Goal: Task Accomplishment & Management: Complete application form

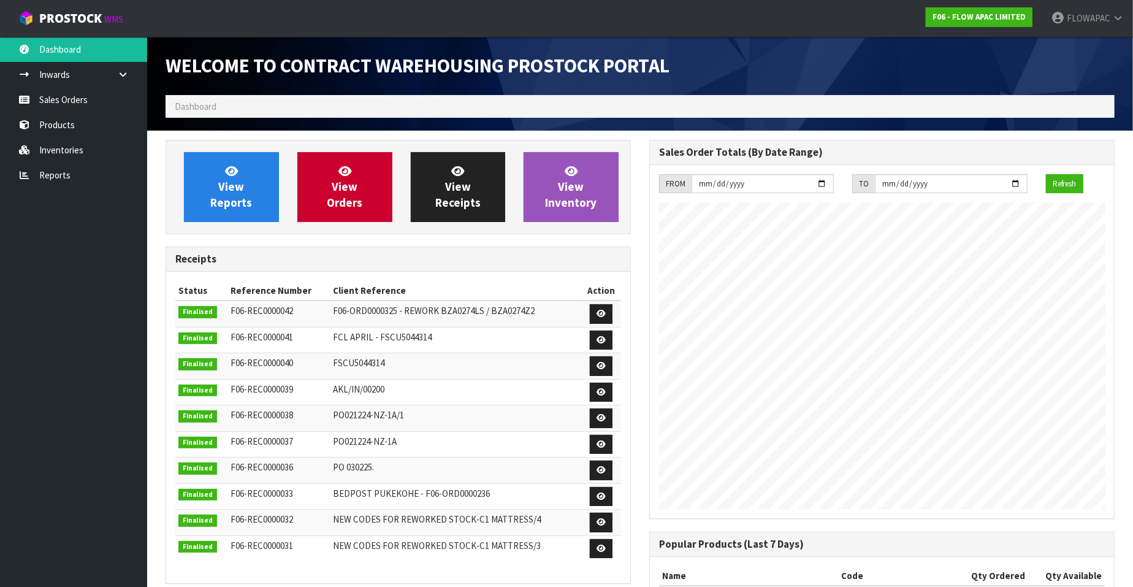
scroll to position [678, 484]
click at [67, 91] on link "Sales Orders" at bounding box center [73, 99] width 147 height 25
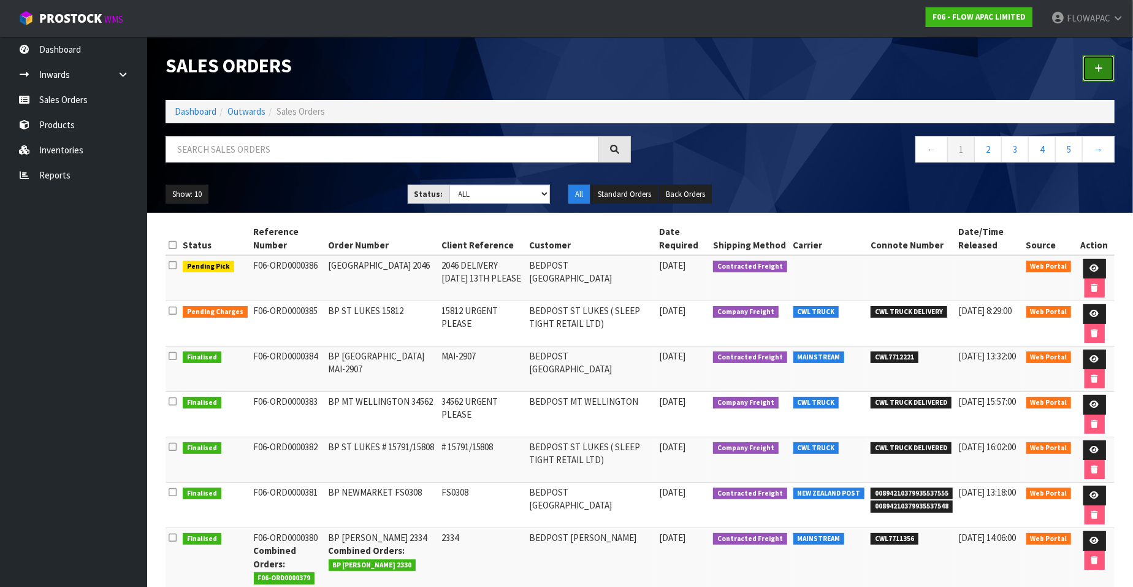
click at [1100, 69] on icon at bounding box center [1099, 68] width 9 height 9
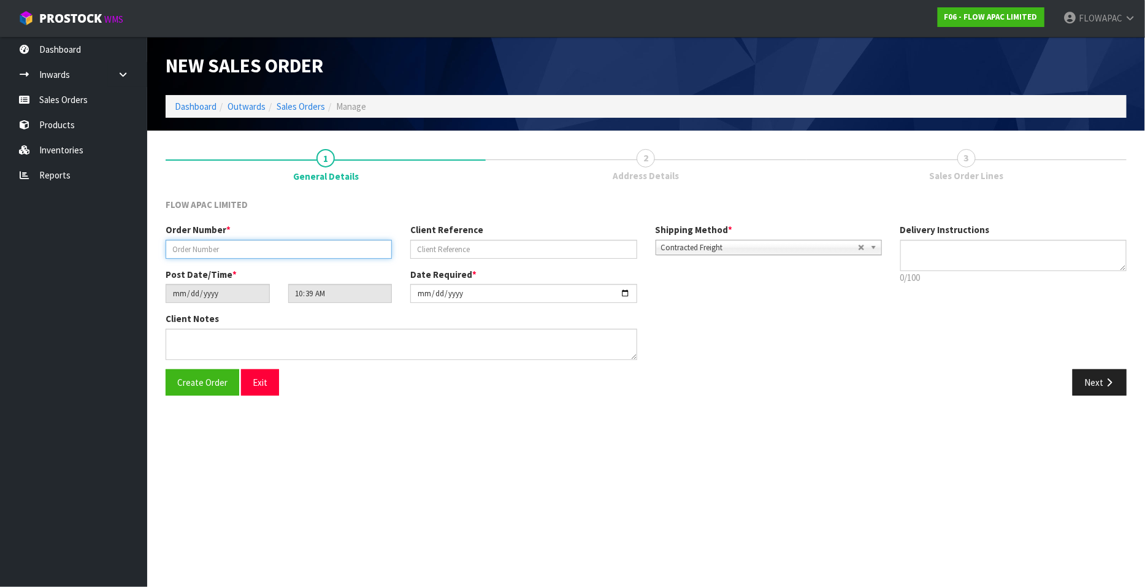
click at [237, 247] on input "text" at bounding box center [279, 249] width 226 height 19
type input "BP TAURIKO 1067/1068"
type input "1067 / 1068"
click at [626, 296] on input "[DATE]" at bounding box center [523, 293] width 226 height 19
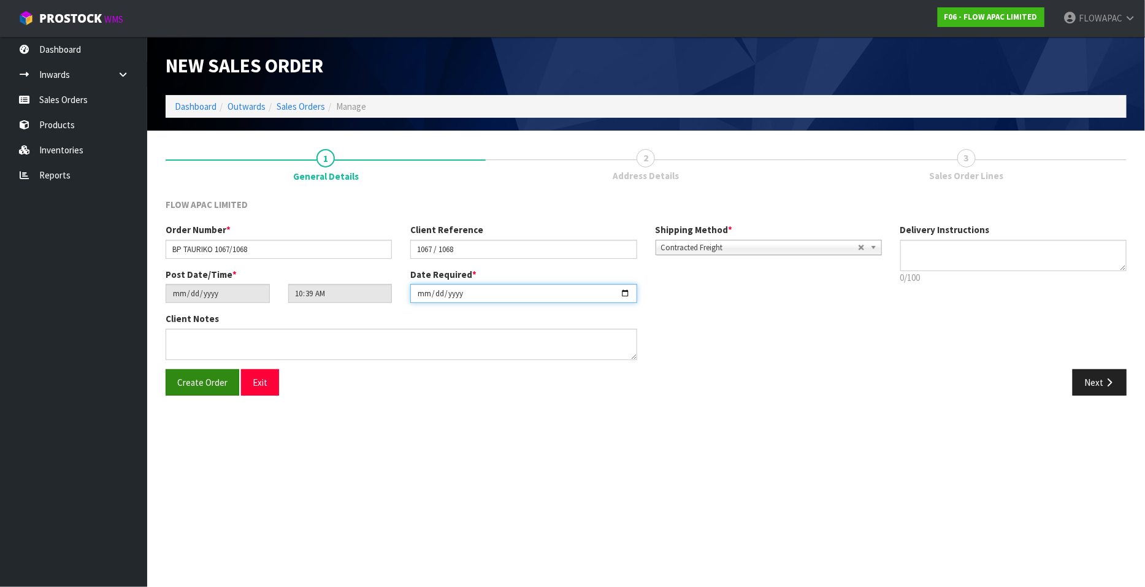
type input "[DATE]"
click at [207, 391] on button "Create Order" at bounding box center [203, 382] width 74 height 26
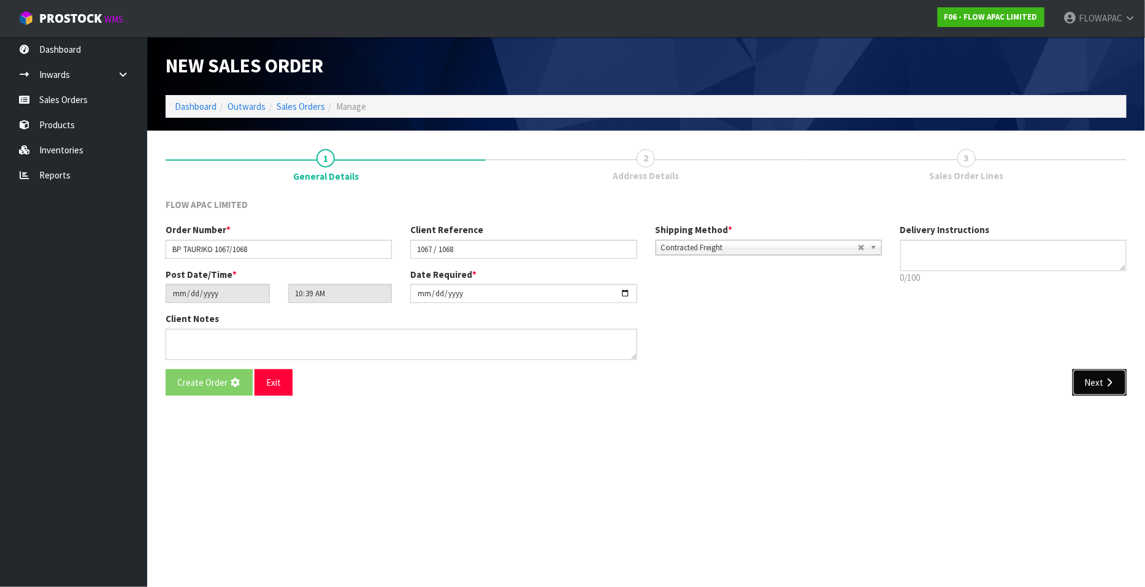
click at [1111, 385] on icon "button" at bounding box center [1109, 382] width 12 height 9
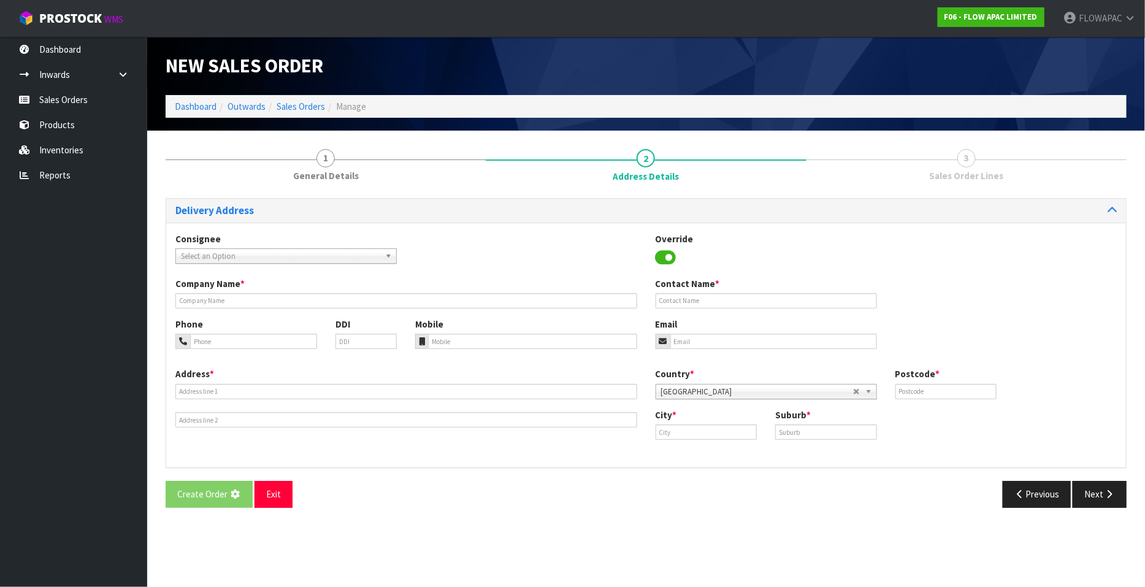
click at [297, 256] on span "Select an Option" at bounding box center [280, 256] width 199 height 15
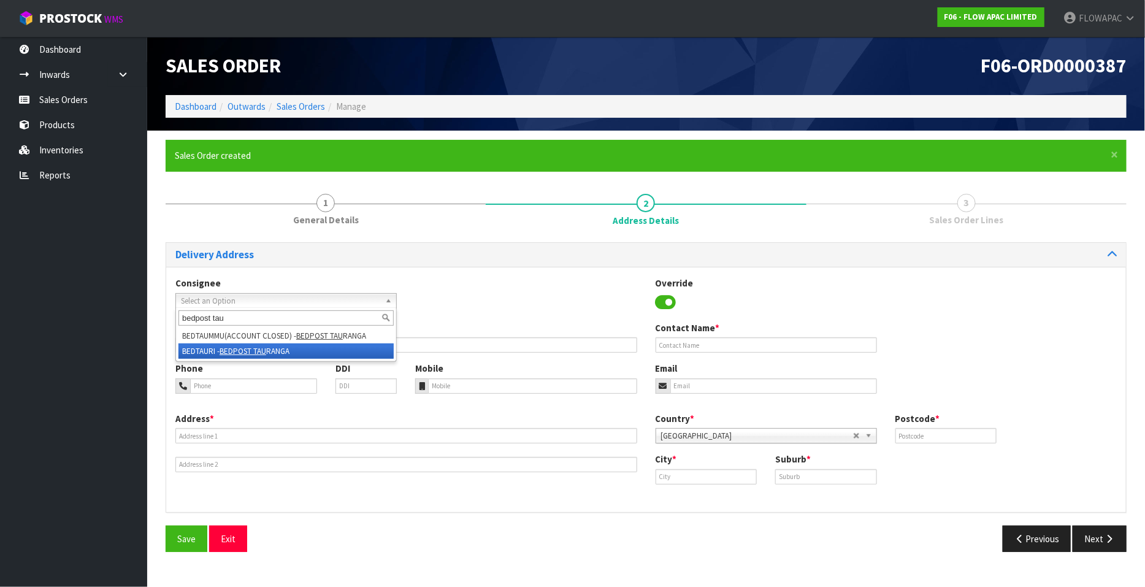
type input "bedpost tau"
click at [276, 351] on li "BEDTAURI - BEDPOST TAU RANGA" at bounding box center [285, 350] width 215 height 15
type input "BEDPOST TAURANGA"
type input "[PERSON_NAME]"
type input "07 220 9368"
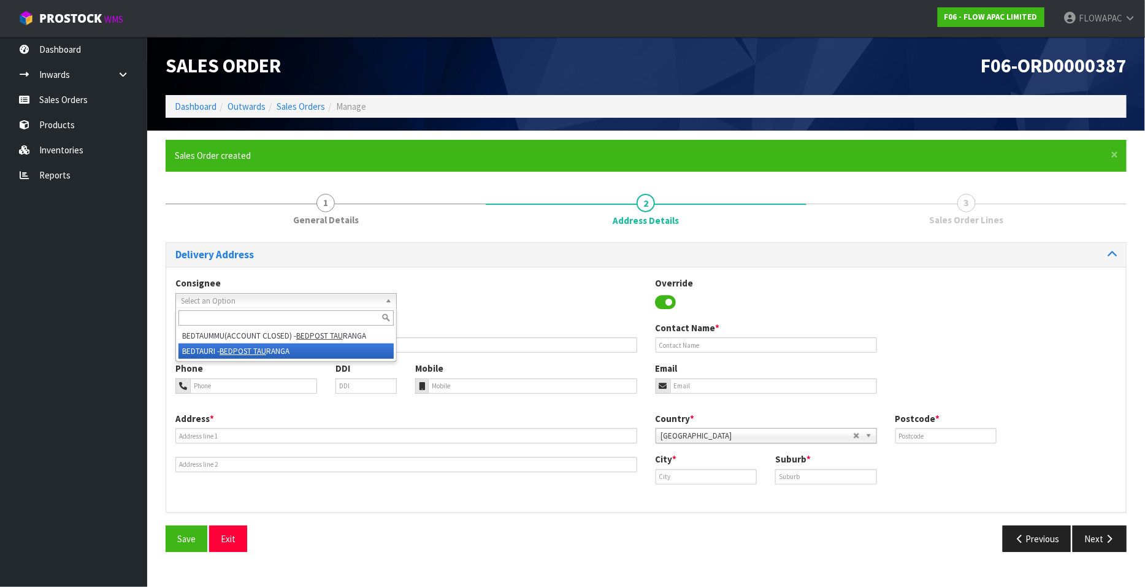
type input "02102608306"
type input "[EMAIL_ADDRESS][DOMAIN_NAME]"
type input "[STREET_ADDRESS]"
type input "3310"
type input "[GEOGRAPHIC_DATA]"
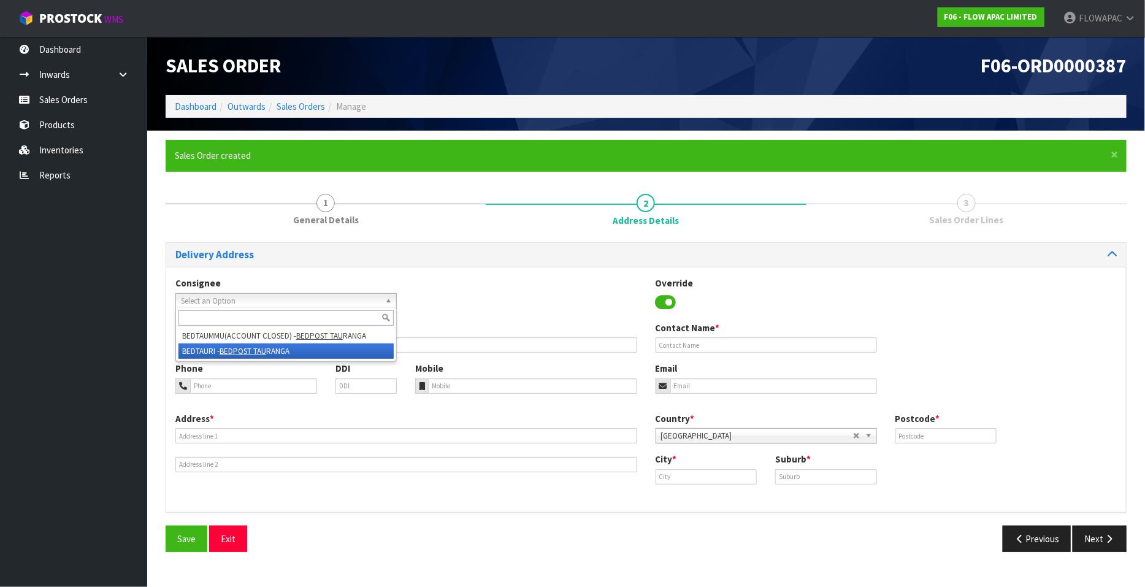
type input "TAURIKO"
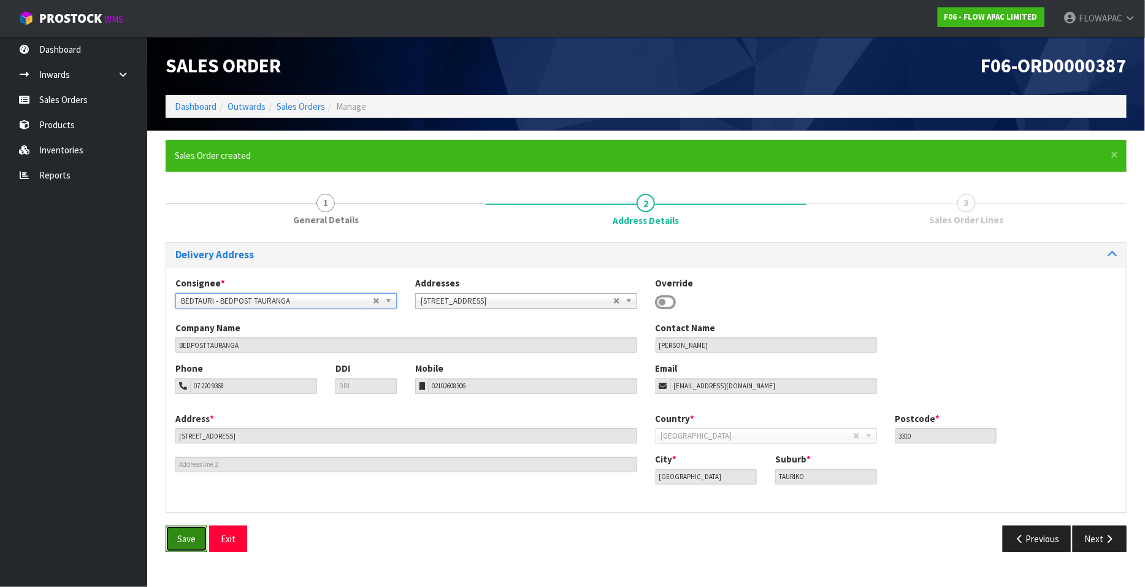
click at [184, 539] on span "Save" at bounding box center [186, 539] width 18 height 12
click at [1113, 540] on icon "button" at bounding box center [1109, 538] width 12 height 9
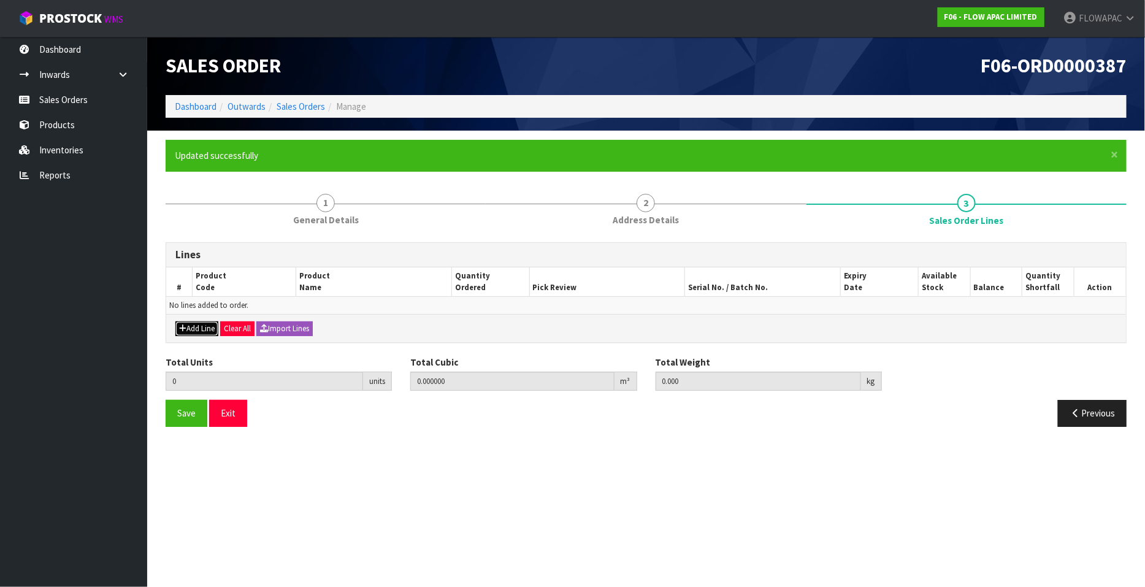
click at [208, 329] on button "Add Line" at bounding box center [196, 328] width 43 height 15
type input "0"
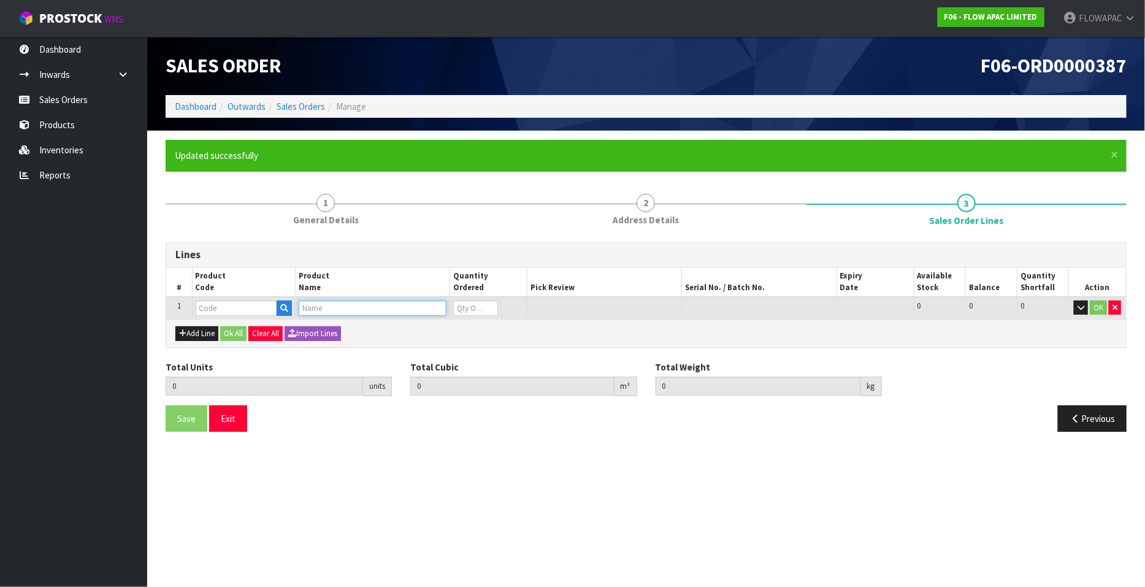
click at [320, 309] on input "text" at bounding box center [373, 308] width 148 height 15
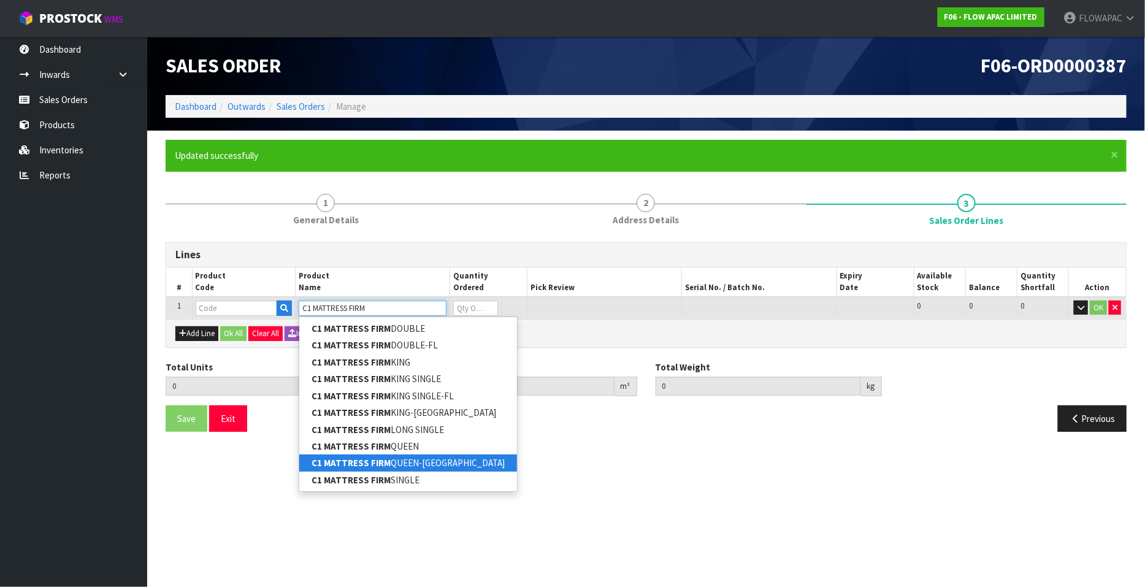
type input "C1 MATTRESS FIRM"
click at [445, 461] on link "C1 MATTRESS FIRM QUEEN-FL" at bounding box center [408, 462] width 218 height 17
type input "C1 MATTRESS FIRM QUEEN-FL"
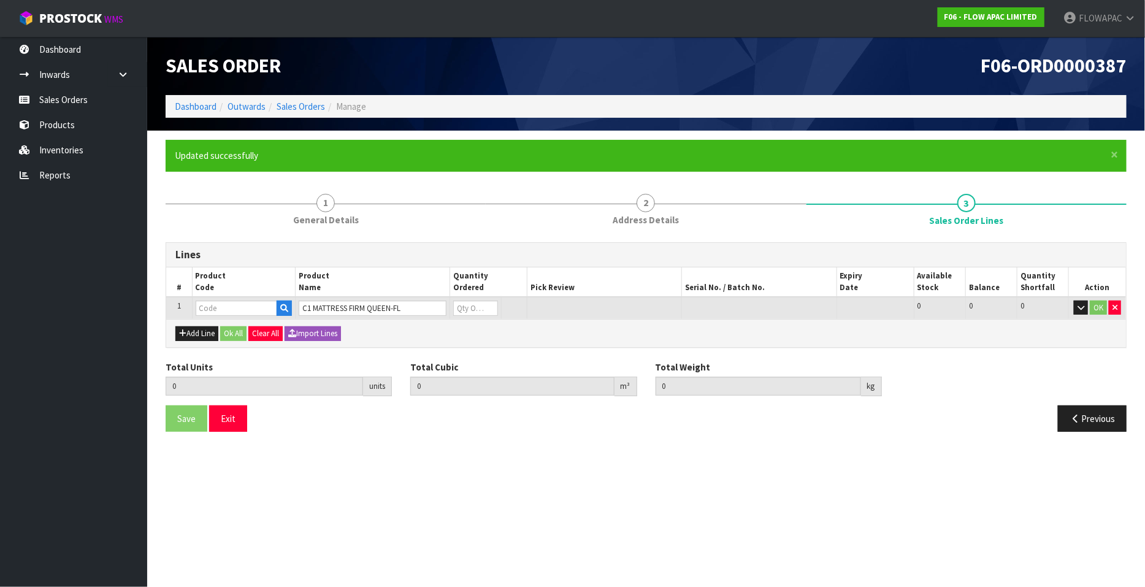
type input "0.000000"
type input "0.000"
type input "BZA0275Z5-FL"
type input "0"
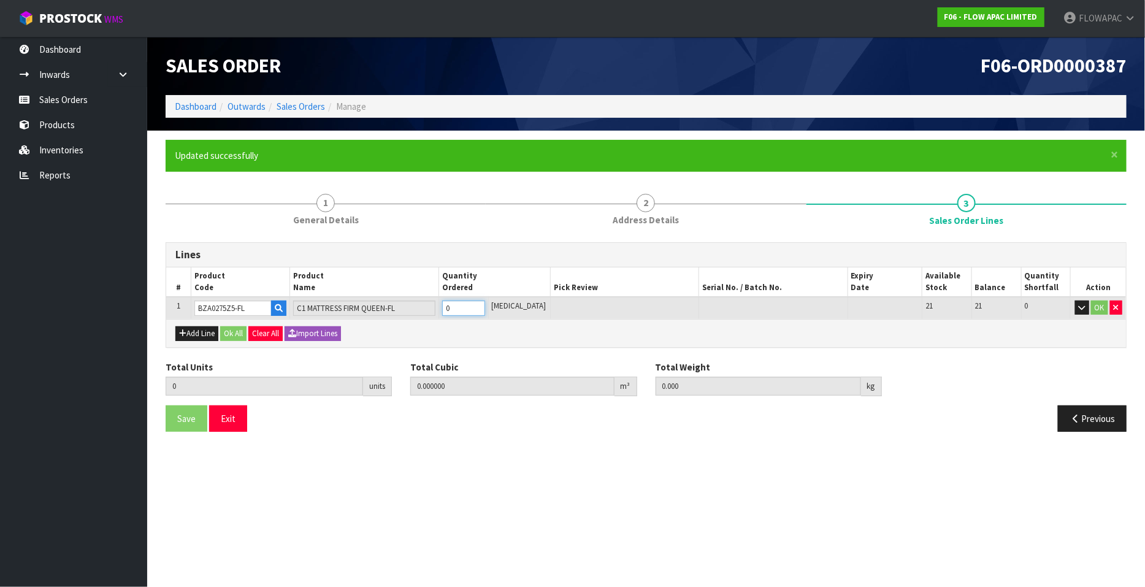
type input "1"
type input "0.83824"
type input "29"
type input "1"
click at [485, 305] on input "1" at bounding box center [463, 308] width 43 height 15
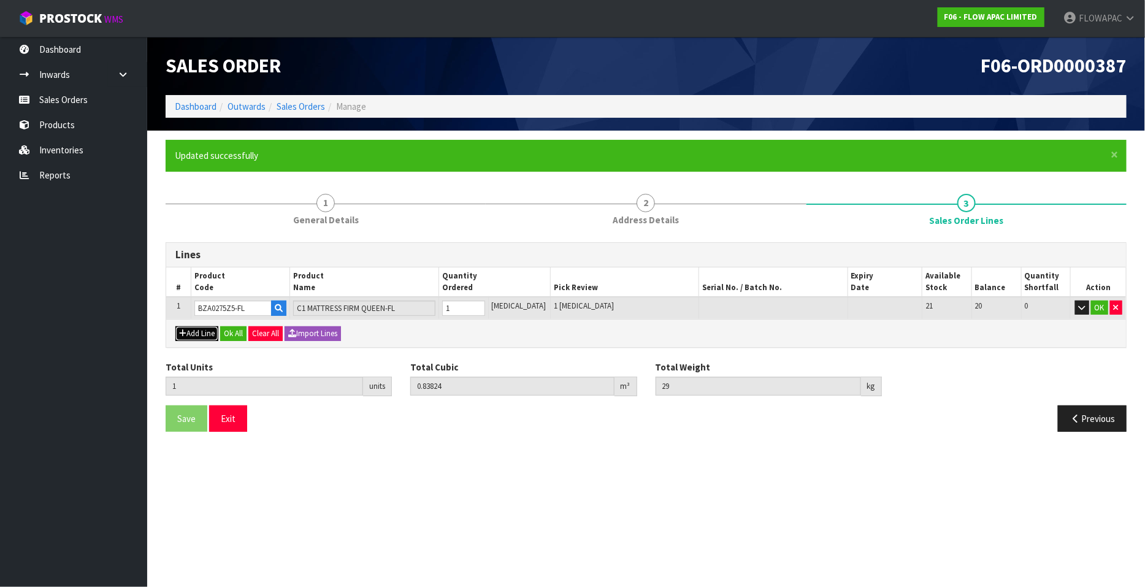
click at [208, 331] on button "Add Line" at bounding box center [196, 333] width 43 height 15
type input "0"
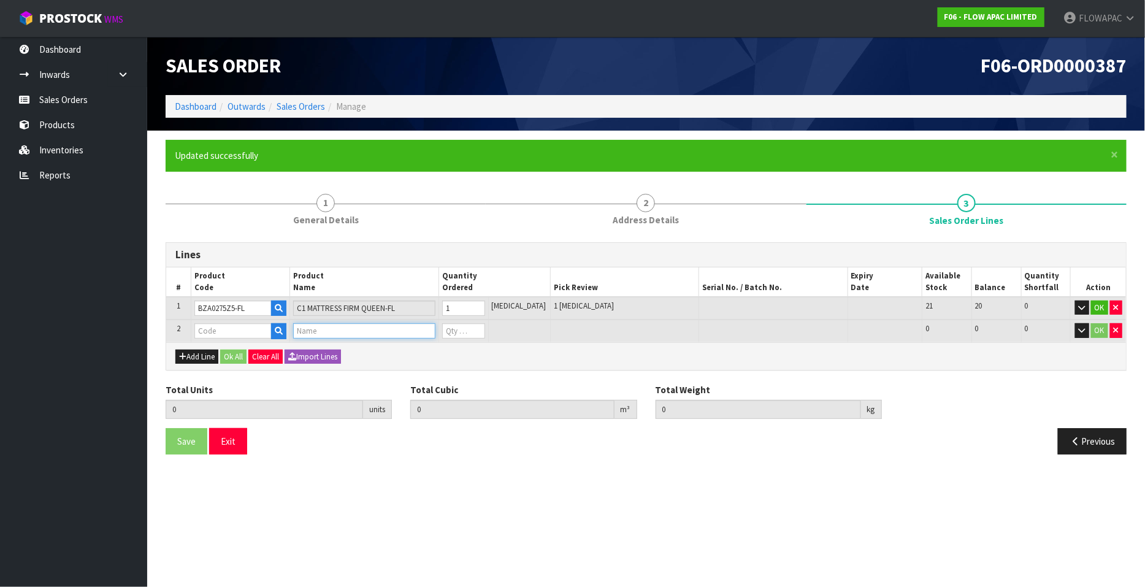
click at [309, 329] on input "text" at bounding box center [364, 330] width 142 height 15
type input "BALANCE"
drag, startPoint x: 389, startPoint y: 366, endPoint x: 425, endPoint y: 356, distance: 36.9
click at [389, 366] on link "BALANCE PILLOW 1.0" at bounding box center [352, 367] width 106 height 17
type input "BALANCE PILLOW 1.0"
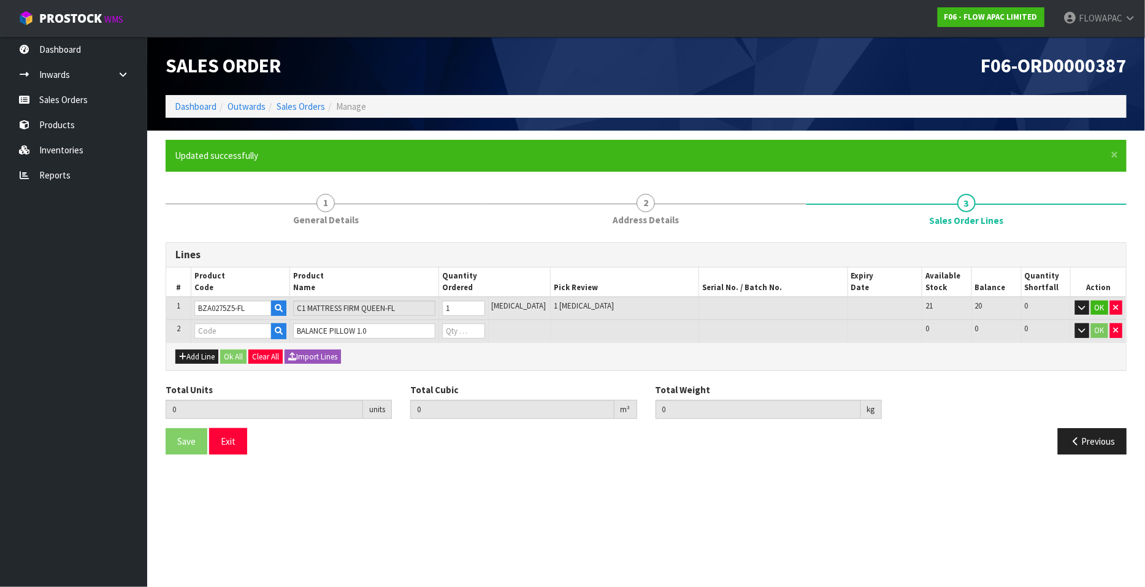
type input "1"
type input "0.83824"
type input "29"
type input "BZP02501P"
type input "0"
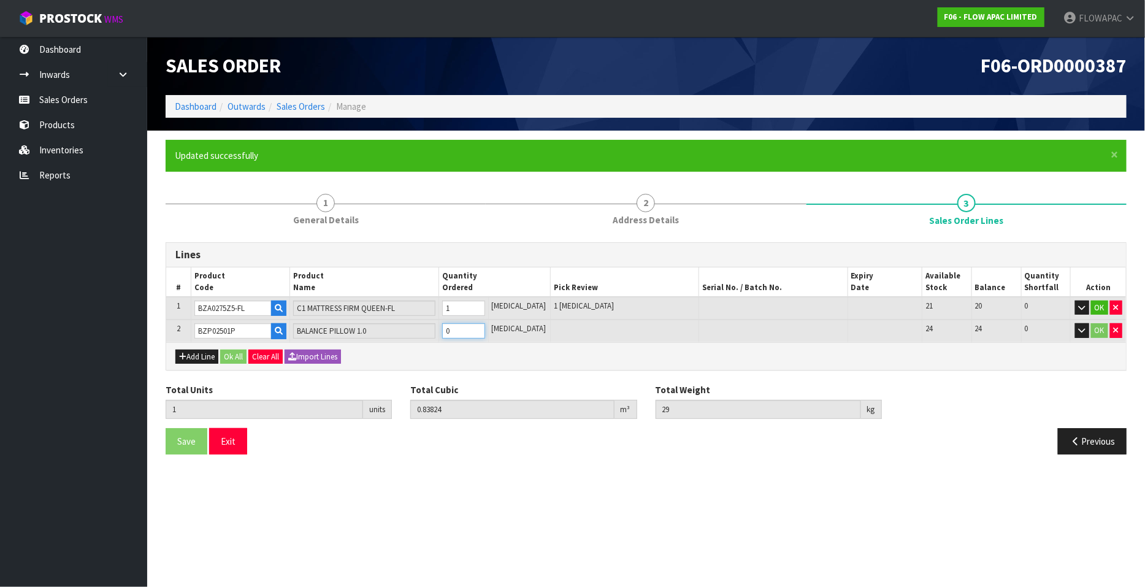
type input "2"
type input "0.874318"
type input "31.72"
type input "1"
click at [485, 328] on input "1" at bounding box center [463, 330] width 43 height 15
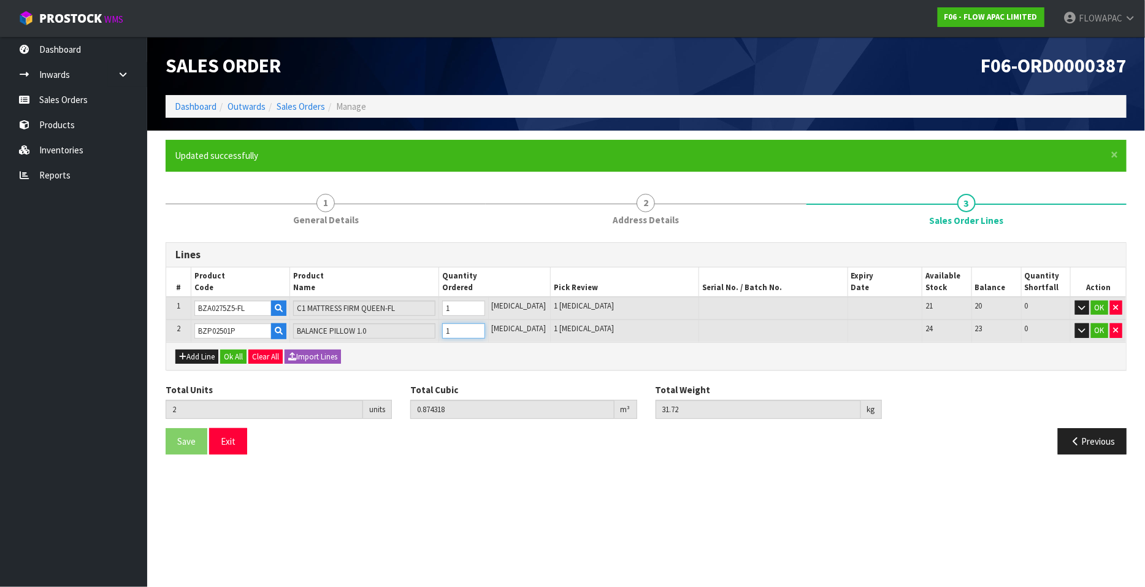
type input "3"
type input "0.910396"
type input "34.44"
type input "2"
click at [485, 328] on input "2" at bounding box center [463, 330] width 43 height 15
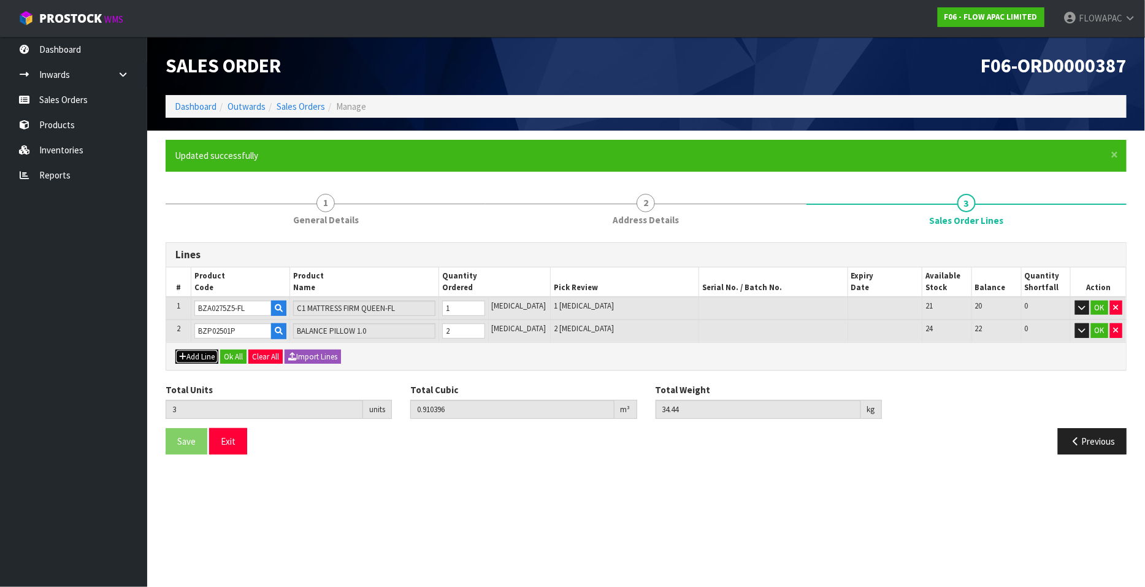
click at [193, 357] on button "Add Line" at bounding box center [196, 357] width 43 height 15
type input "0"
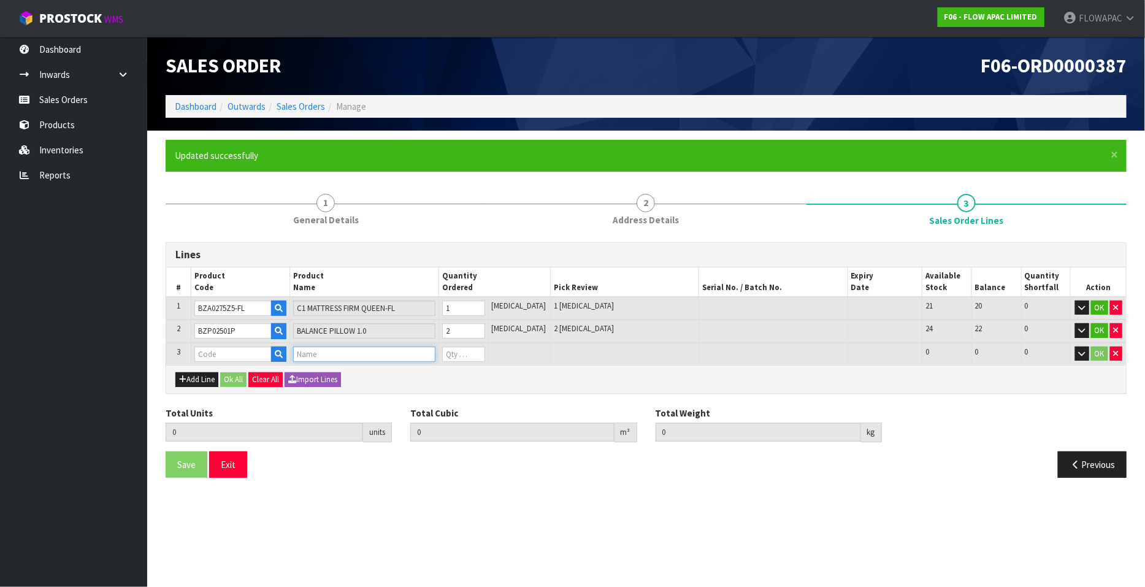
click at [337, 358] on input "text" at bounding box center [364, 354] width 142 height 15
type input "BALANCE"
click at [380, 412] on link "BALANCE PILLOW 2.0" at bounding box center [352, 407] width 106 height 17
type input "BALANCE PILLOW 2.0"
type input "3"
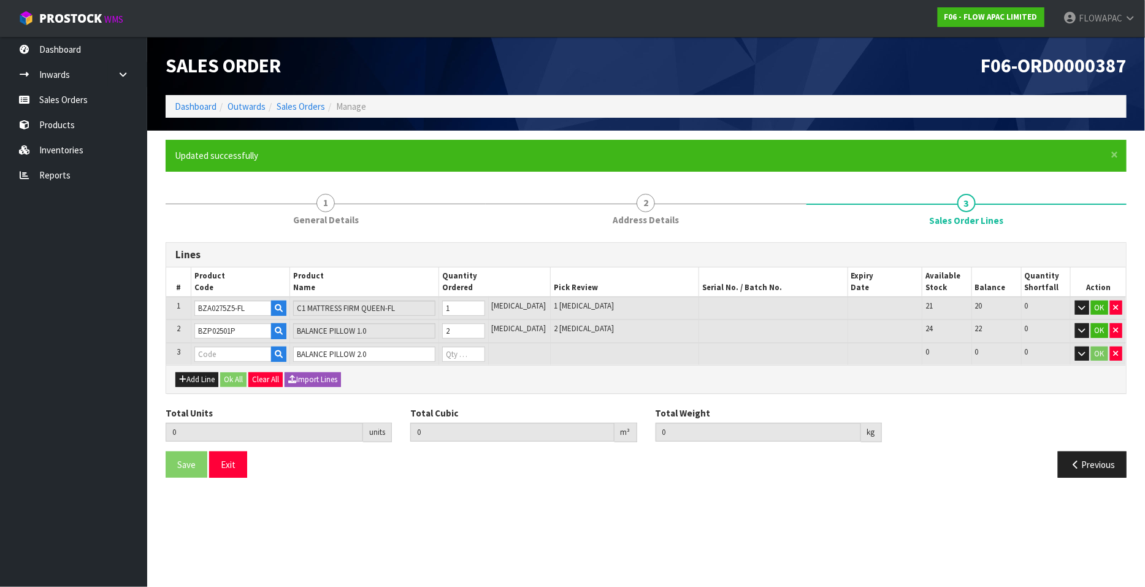
type input "0.910396"
type input "34.44"
type input "BZP02502P"
type input "0"
click at [485, 347] on input "0" at bounding box center [463, 354] width 43 height 15
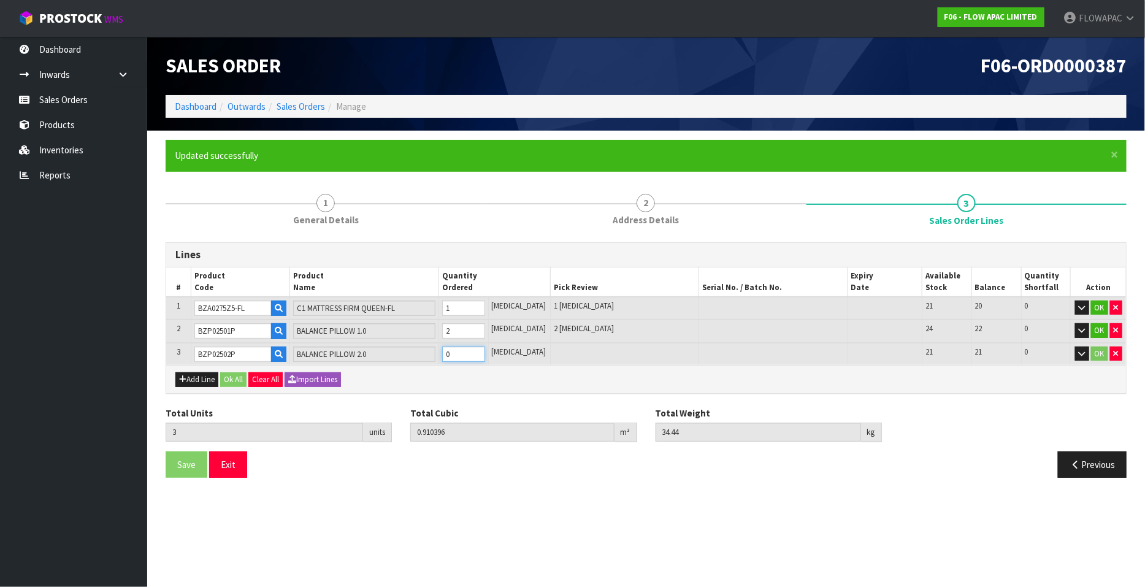
type input "4"
type input "0.946061"
type input "37.14"
type input "1"
click at [485, 348] on input "1" at bounding box center [463, 354] width 43 height 15
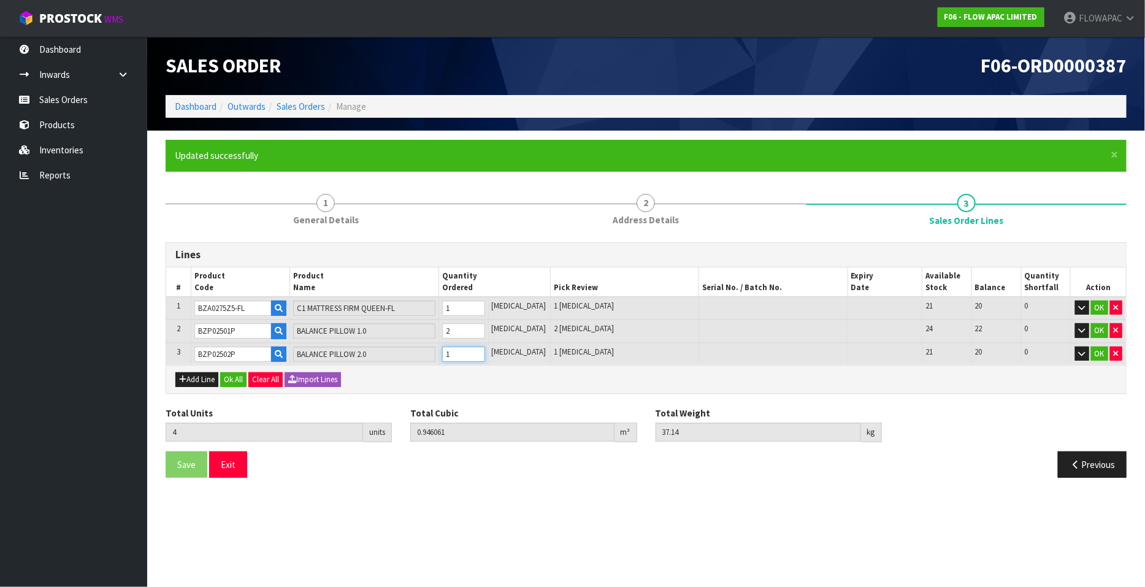
type input "5"
type input "0.981726"
type input "39.84"
type input "2"
click at [485, 348] on input "2" at bounding box center [463, 354] width 43 height 15
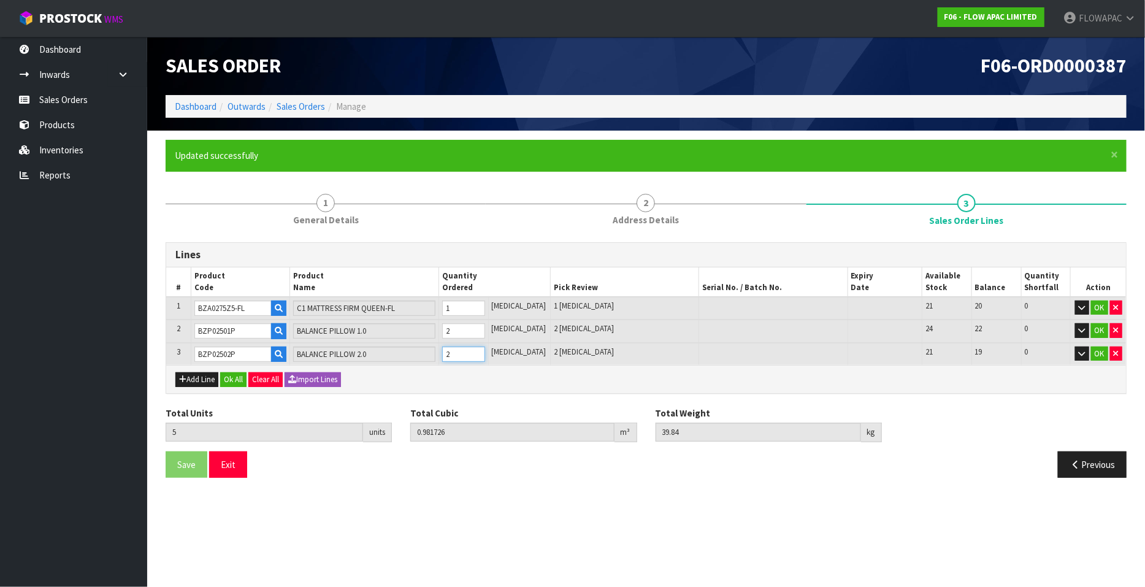
type input "6"
type input "1.017391"
type input "42.54"
type input "3"
click at [485, 348] on input "3" at bounding box center [463, 354] width 43 height 15
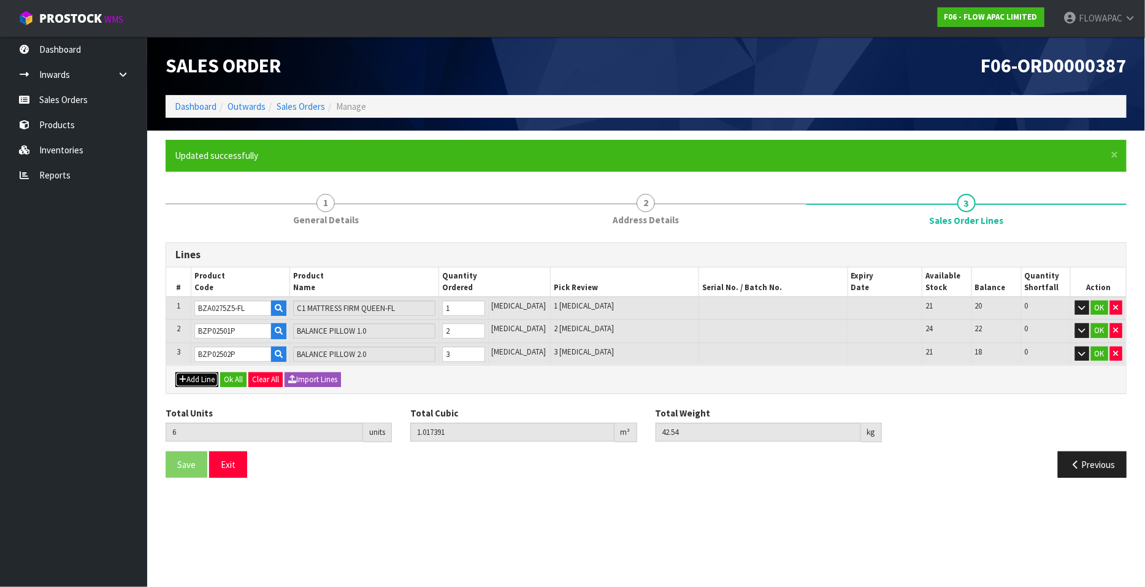
click at [193, 378] on button "Add Line" at bounding box center [196, 379] width 43 height 15
type input "0"
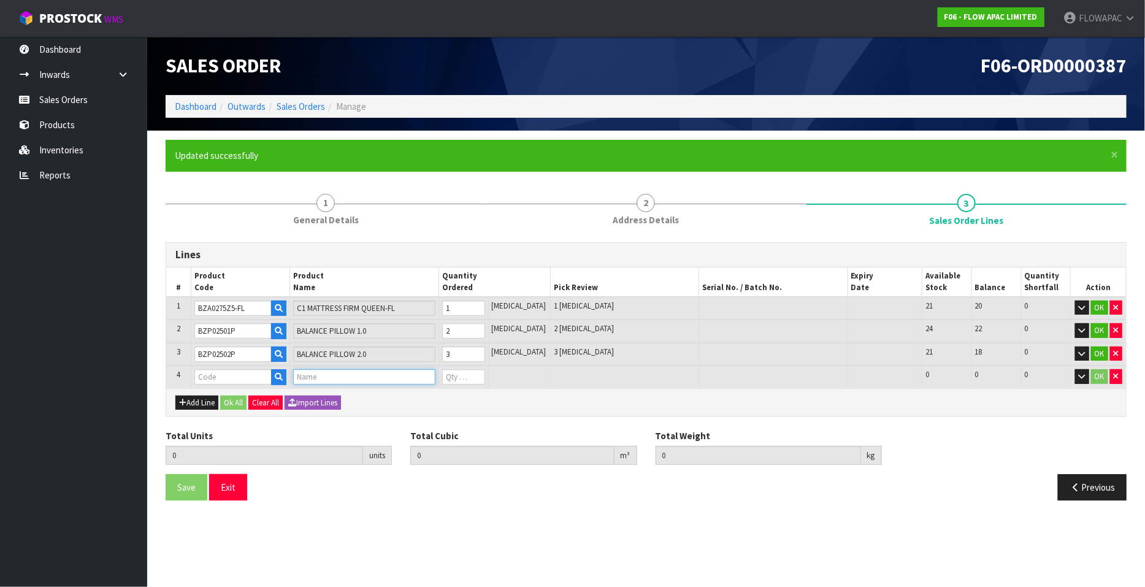
click at [309, 375] on input "text" at bounding box center [364, 376] width 142 height 15
type input "FLOW"
click at [380, 413] on link "FLOW PILLOW 1.0" at bounding box center [347, 412] width 97 height 17
type input "FLOW PILLOW 1.0"
type input "6"
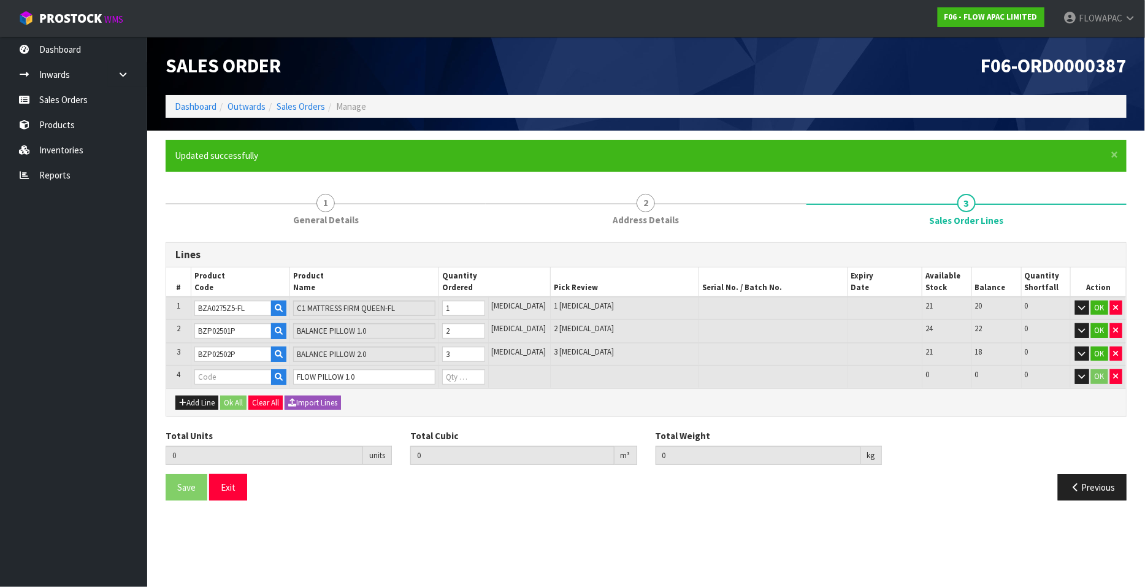
type input "1.017391"
type input "42.54"
type input "BZP01361P"
type input "0"
type input "7"
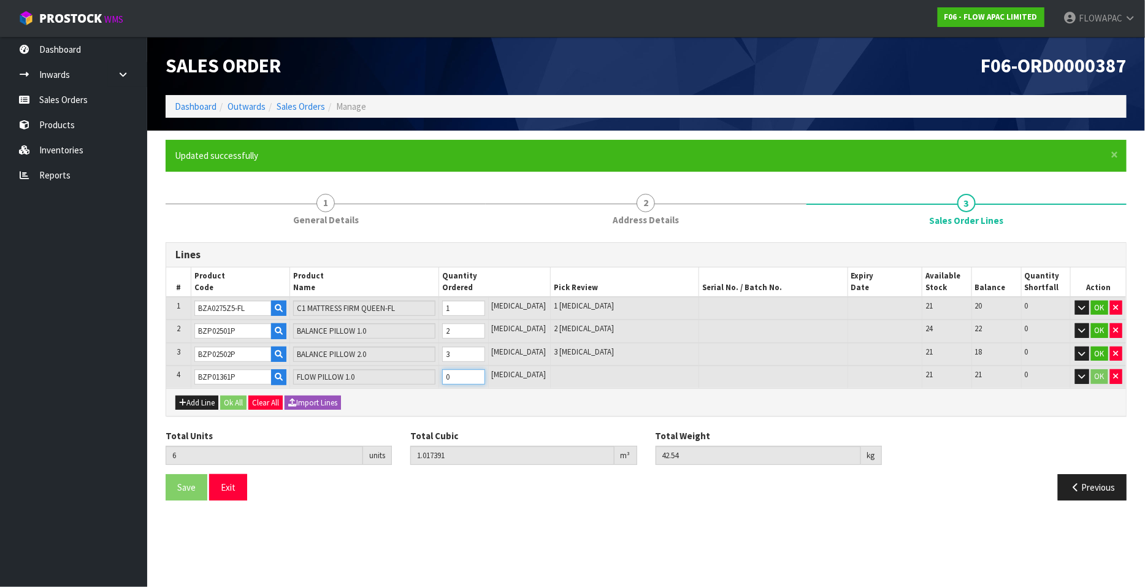
type input "1.054553"
type input "45.04"
type input "1"
click at [485, 372] on input "1" at bounding box center [463, 376] width 43 height 15
click at [210, 397] on button "Add Line" at bounding box center [196, 403] width 43 height 15
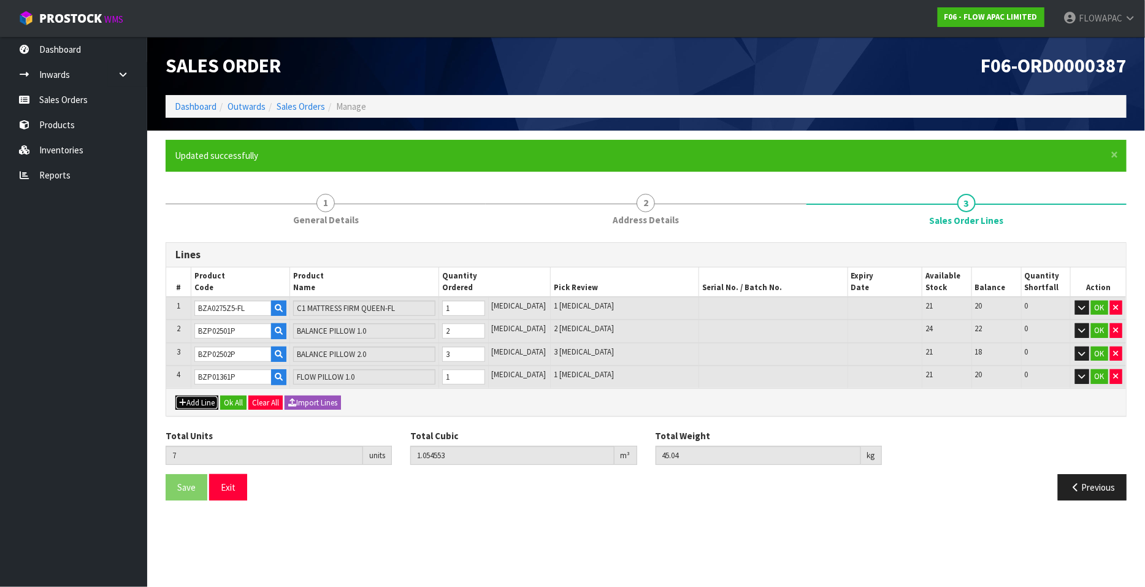
type input "0"
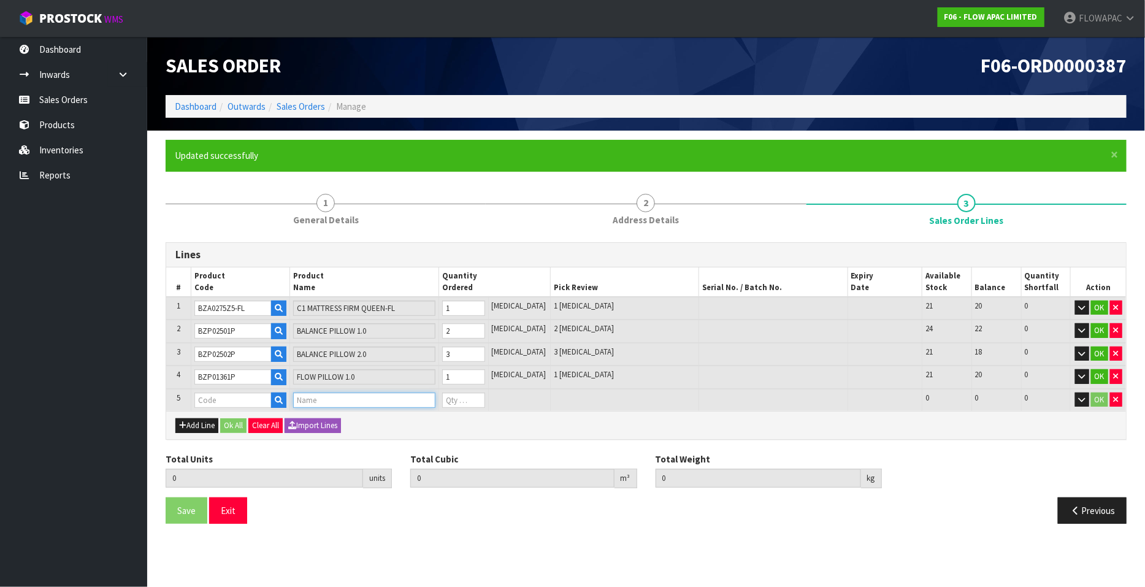
click at [326, 396] on input "text" at bounding box center [364, 400] width 142 height 15
type input "FLOW"
click at [382, 454] on link "FLOW PILLOW 2.0" at bounding box center [347, 452] width 97 height 17
type input "FLOW PILLOW 2.0"
type input "7"
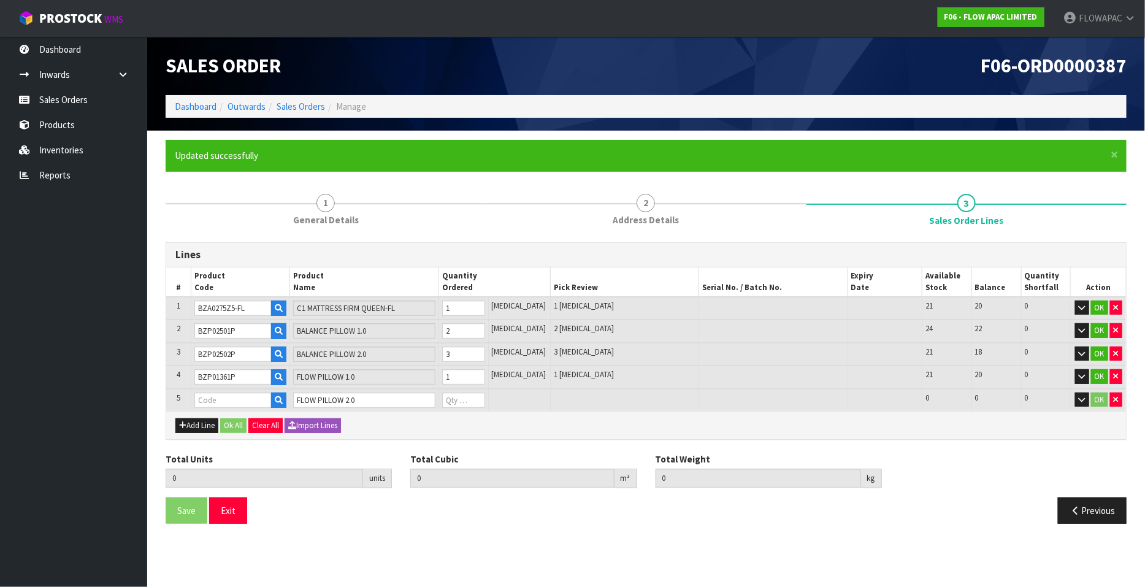
type input "1.054553"
type input "45.04"
type input "BZP01362P"
type input "0"
type input "8"
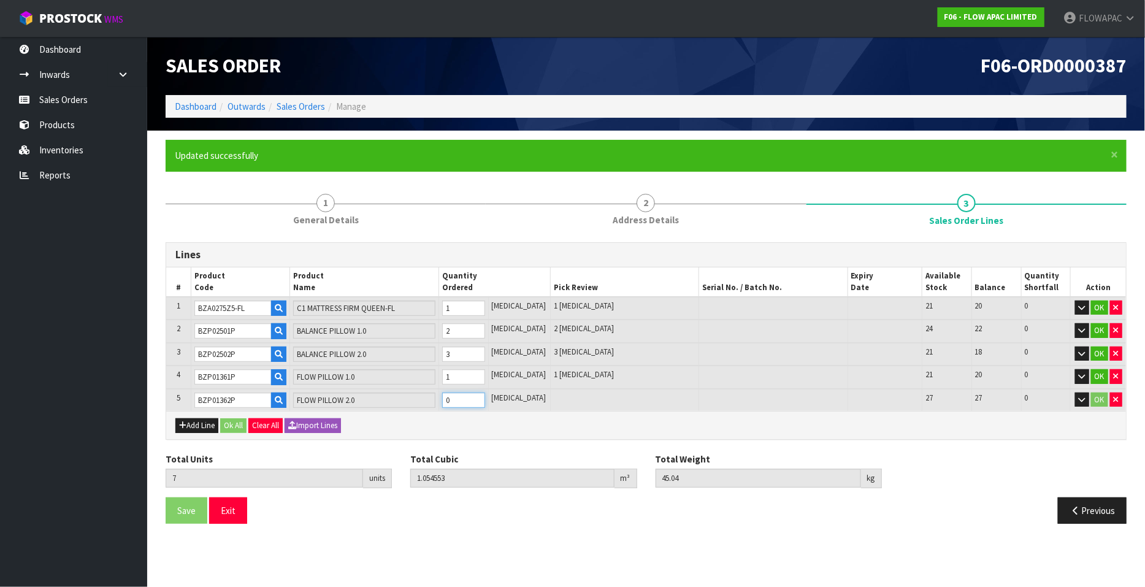
type input "1.087898"
type input "47.74"
type input "1"
click at [485, 396] on input "1" at bounding box center [463, 400] width 43 height 15
click at [197, 424] on button "Add Line" at bounding box center [196, 425] width 43 height 15
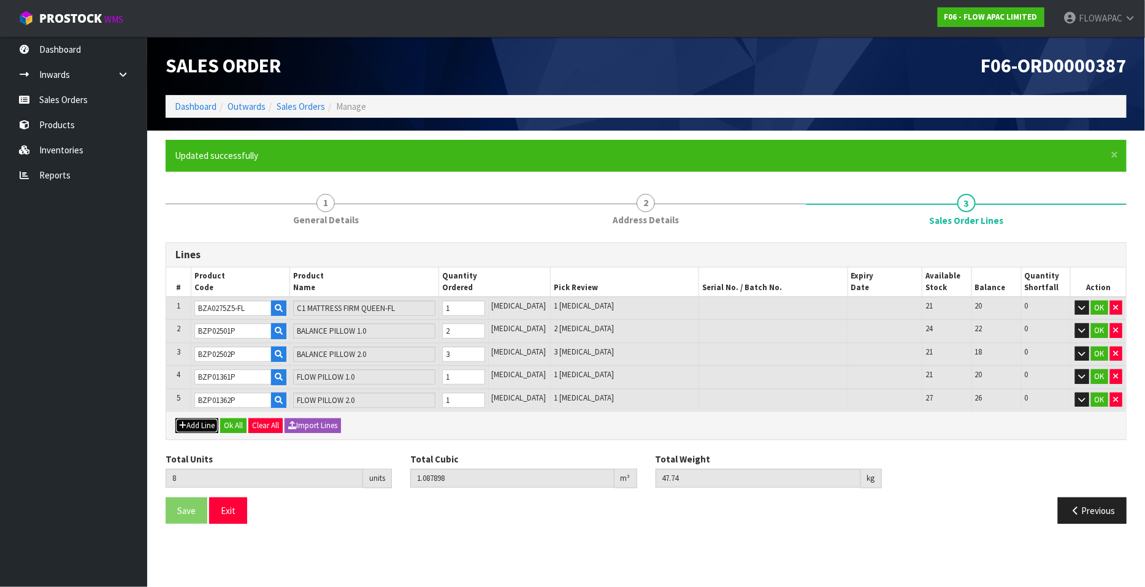
type input "0"
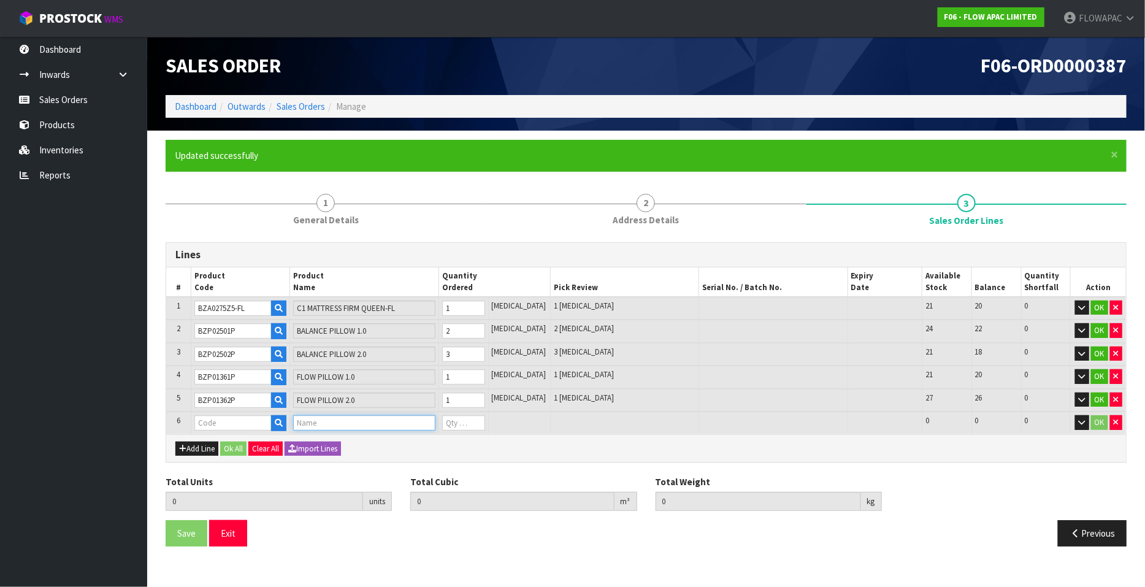
click at [337, 424] on input "text" at bounding box center [364, 422] width 142 height 15
type input "GLACIER"
click at [383, 456] on link "GLACIER PILLOW 1.0" at bounding box center [350, 458] width 103 height 17
type input "GLACIER PILLOW 1.0"
type input "8"
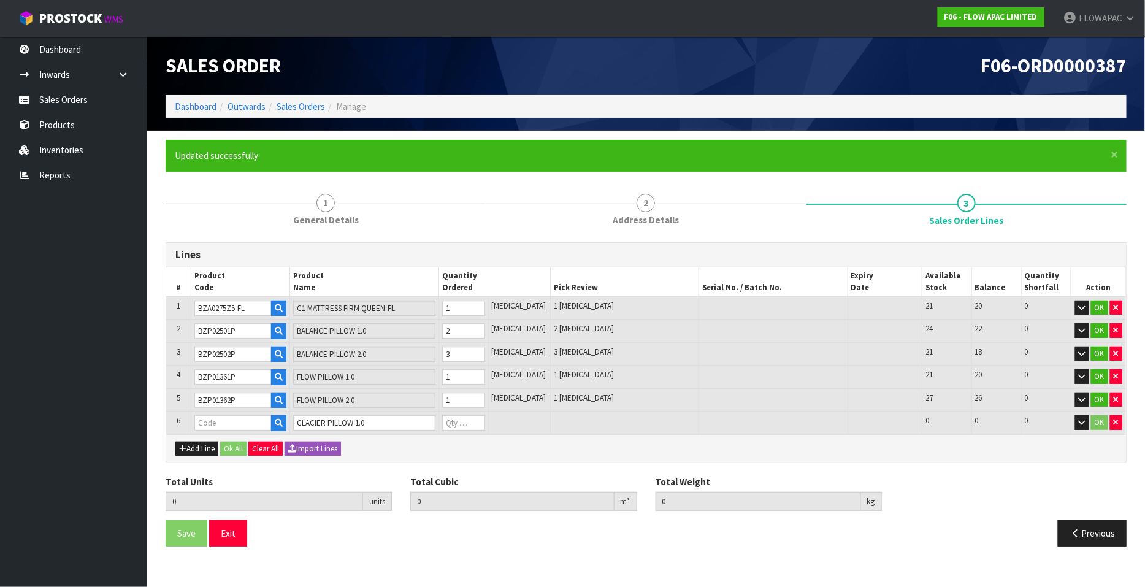
type input "1.087898"
type input "47.74"
type input "BZP02561P"
type input "0"
type input "9"
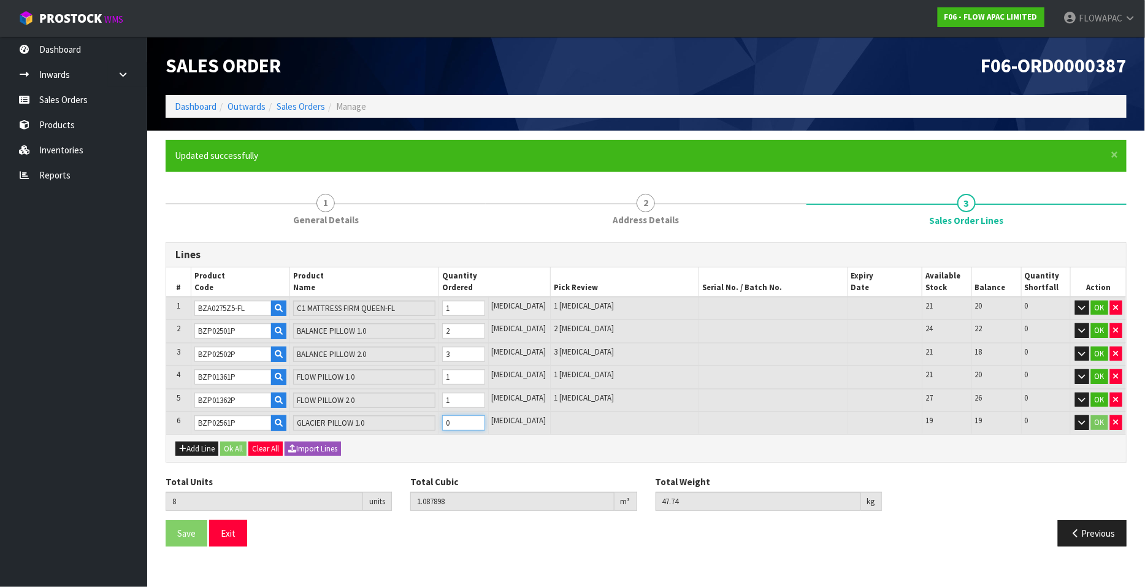
type input "1.124714"
type input "50.84"
type input "1"
click at [485, 416] on input "1" at bounding box center [463, 422] width 43 height 15
click at [208, 448] on button "Add Line" at bounding box center [196, 449] width 43 height 15
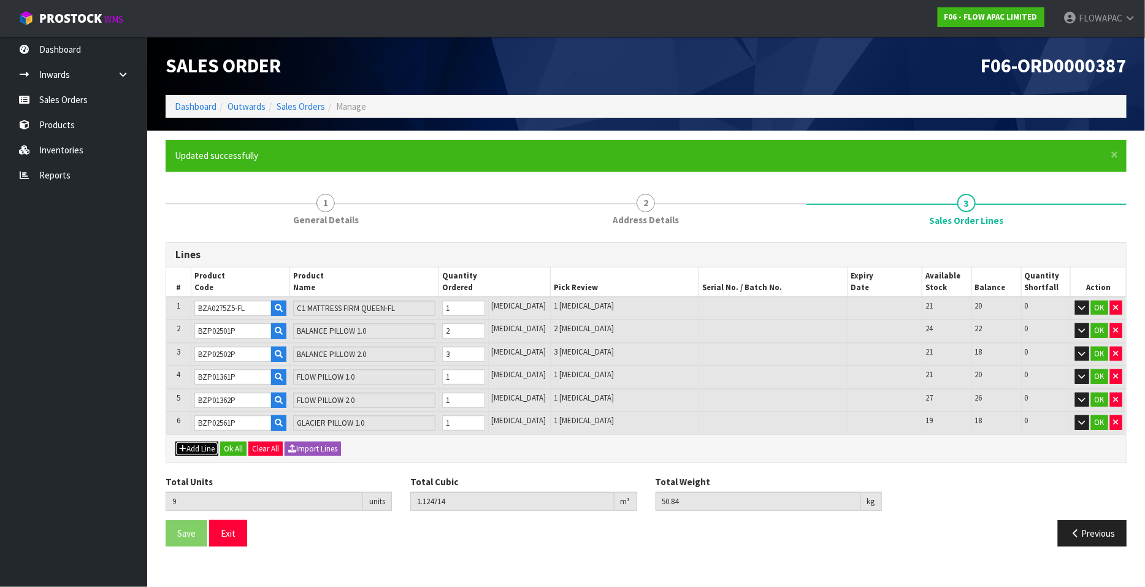
type input "0"
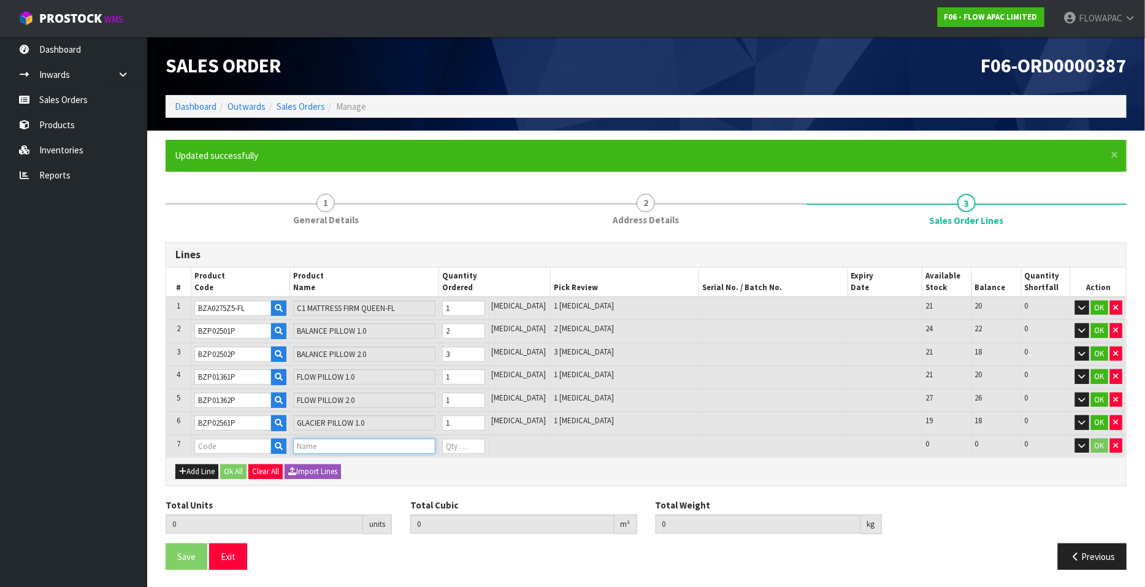
click at [355, 446] on input "text" at bounding box center [364, 446] width 142 height 15
type input "GLACIER"
drag, startPoint x: 377, startPoint y: 496, endPoint x: 455, endPoint y: 477, distance: 80.2
click at [377, 496] on link "GLACIER PILLOW 2.0" at bounding box center [350, 497] width 103 height 17
type input "GLACIER PILLOW 2.0"
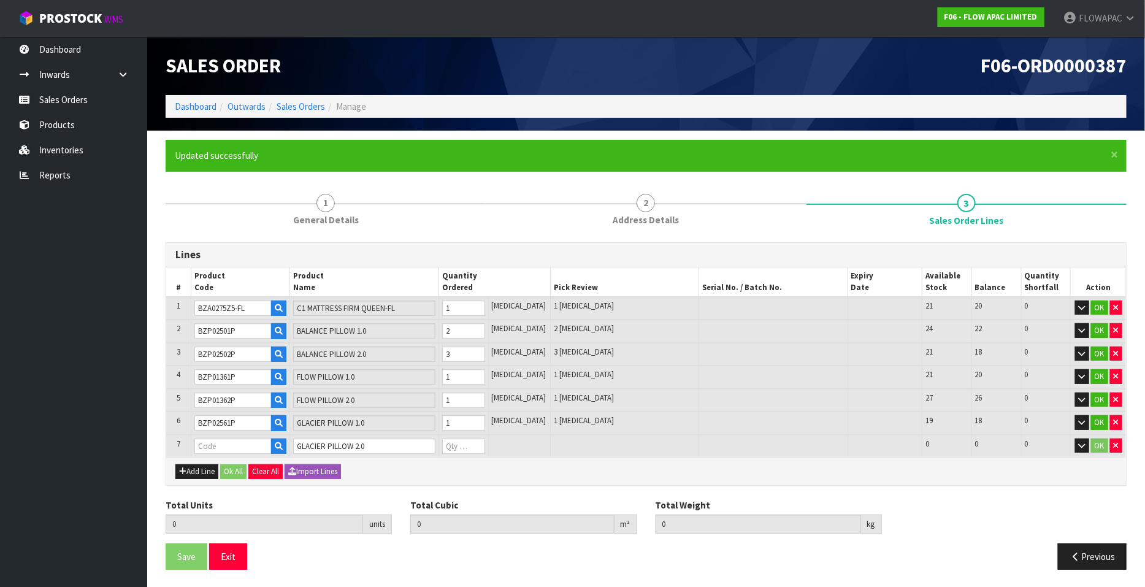
type input "9"
type input "1.124714"
type input "50.84"
type input "BZP02562P"
type input "0"
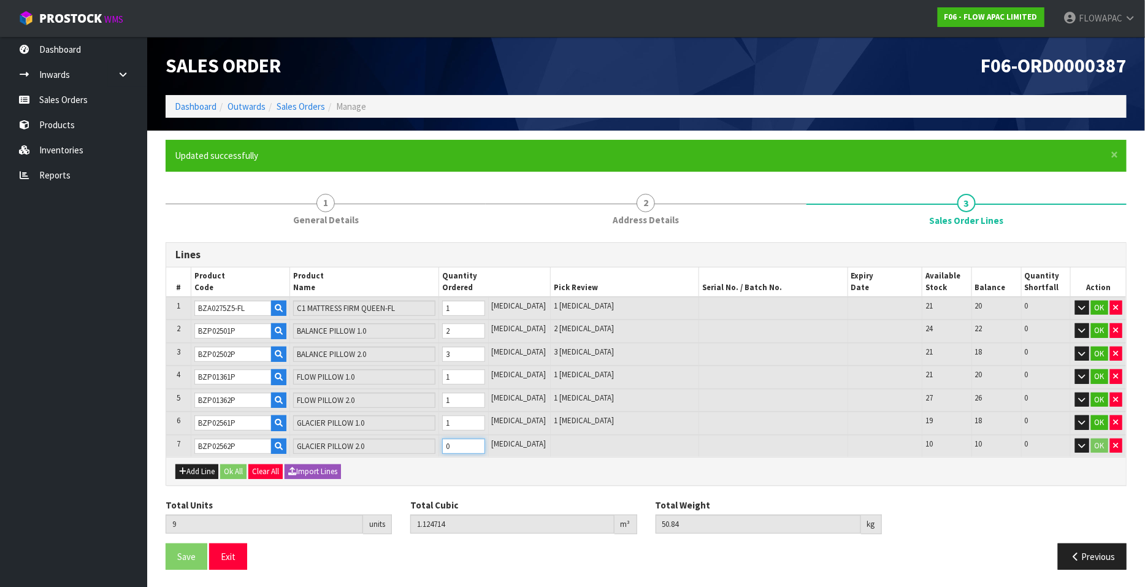
type input "10"
type input "1.16153"
type input "53.94"
type input "1"
click at [485, 440] on input "1" at bounding box center [463, 446] width 43 height 15
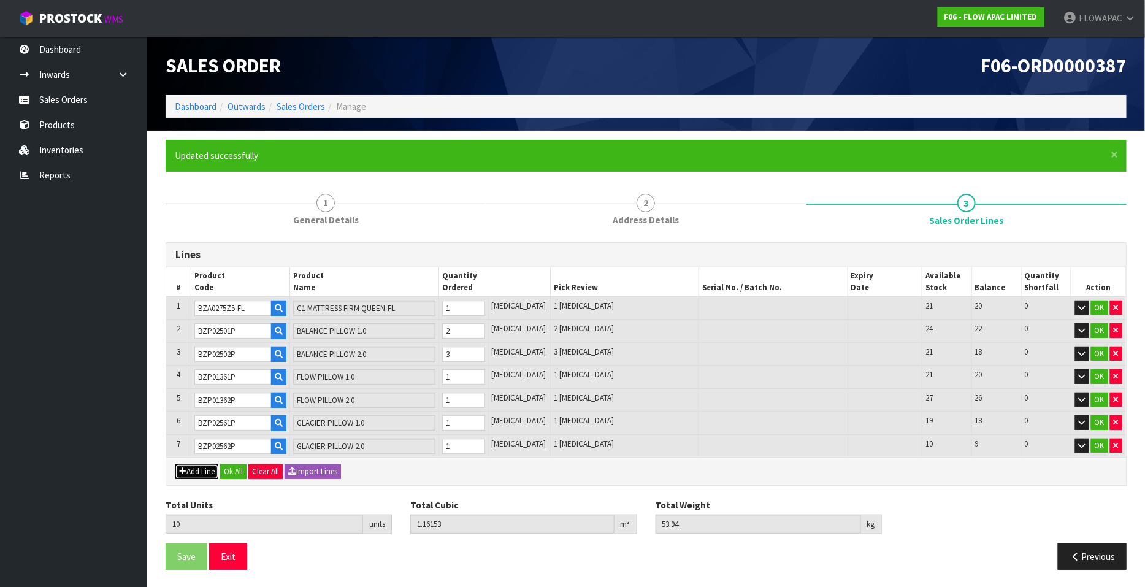
click at [203, 467] on button "Add Line" at bounding box center [196, 471] width 43 height 15
type input "0"
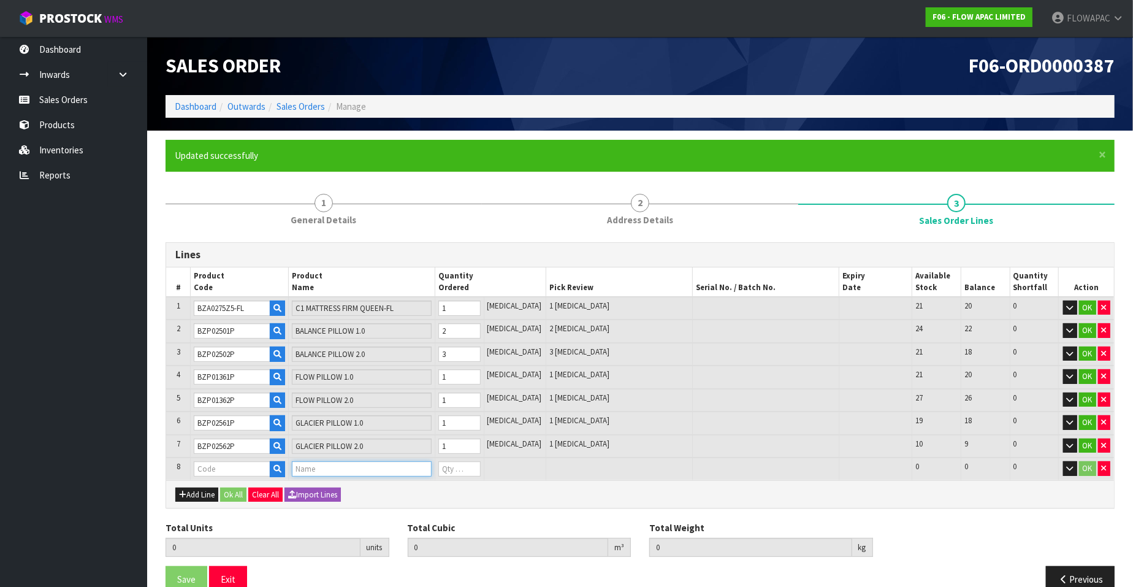
click at [342, 467] on input "text" at bounding box center [362, 468] width 140 height 15
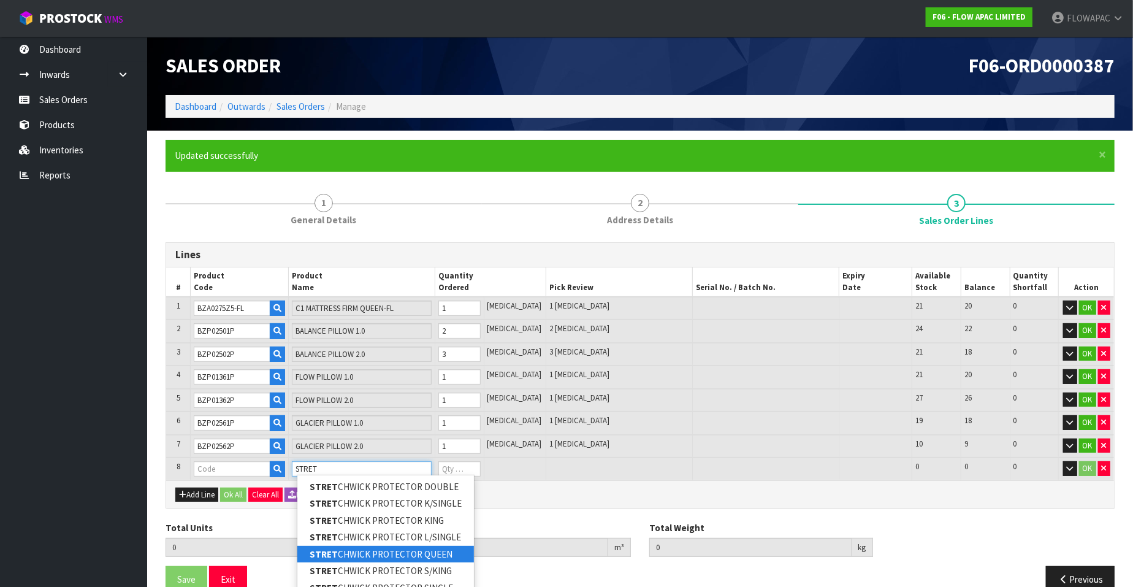
type input "STRET"
click at [448, 555] on link "STRET CHWICK PROTECTOR QUEEN" at bounding box center [385, 554] width 177 height 17
type input "STRETCHWICK PROTECTOR QUEEN"
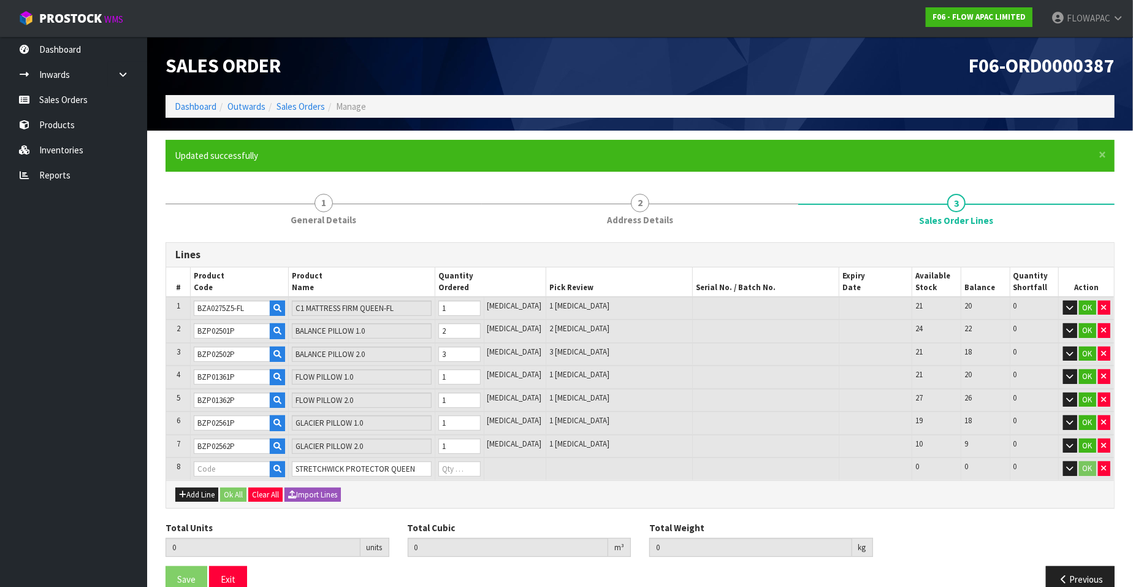
type input "10"
type input "1.16153"
type input "53.94"
type input "[DEMOGRAPHIC_DATA]"
type input "0"
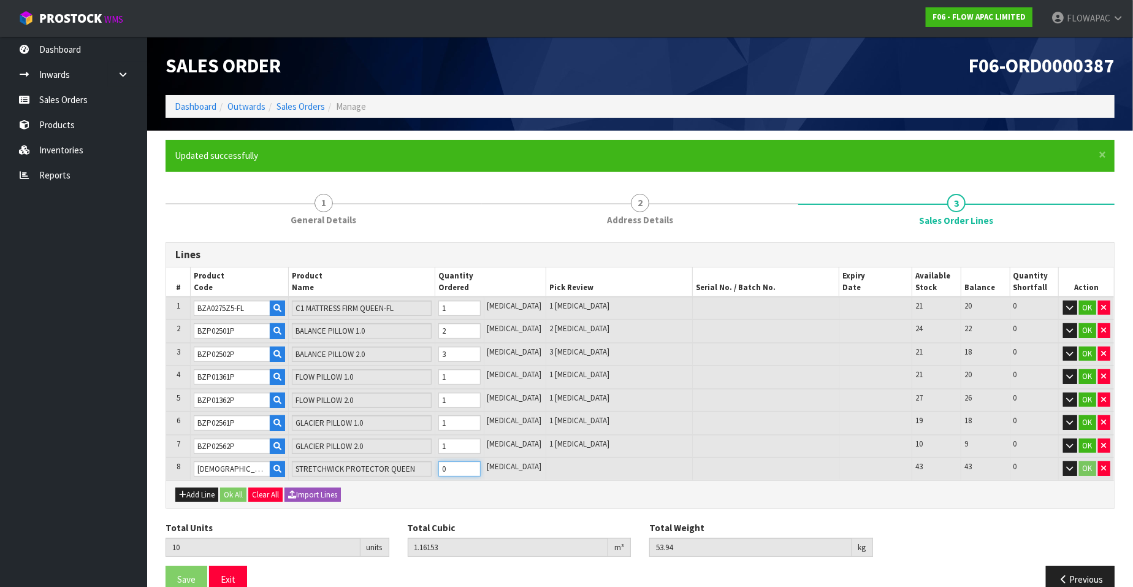
type input "11"
type input "1.166607"
type input "54.64"
type input "1"
click at [481, 462] on input "1" at bounding box center [460, 468] width 42 height 15
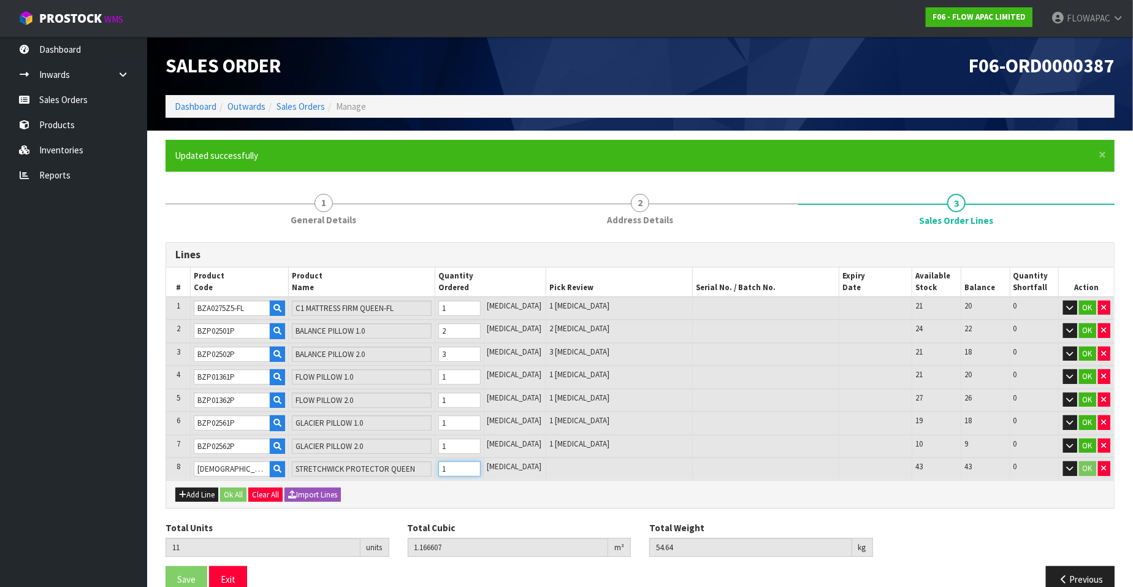
type input "12"
type input "1.171684"
type input "55.34"
type input "2"
click at [481, 462] on input "2" at bounding box center [460, 468] width 42 height 15
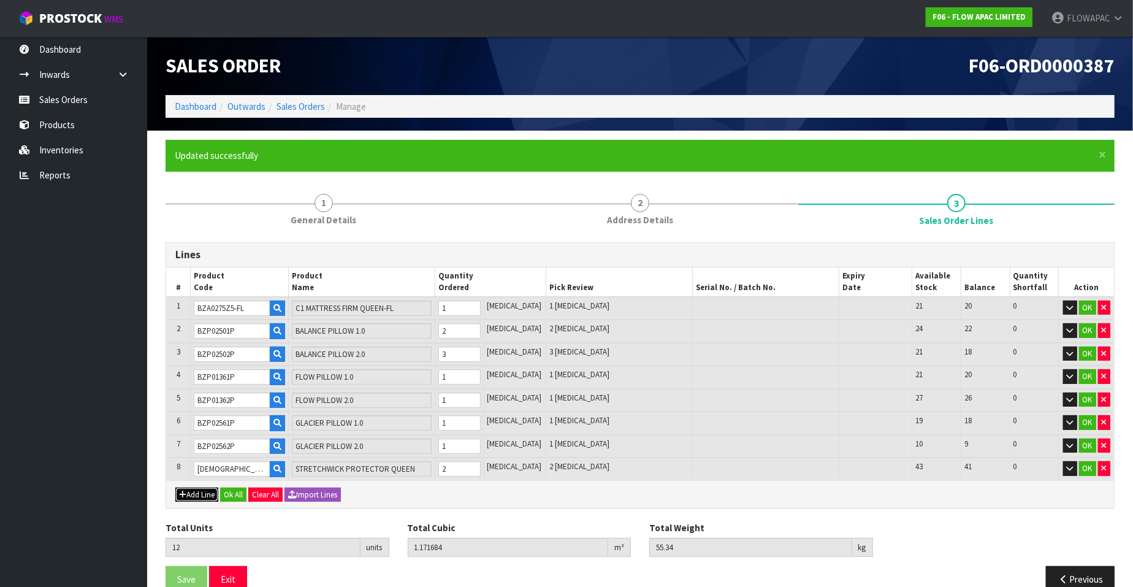
click at [199, 492] on button "Add Line" at bounding box center [196, 495] width 43 height 15
type input "0"
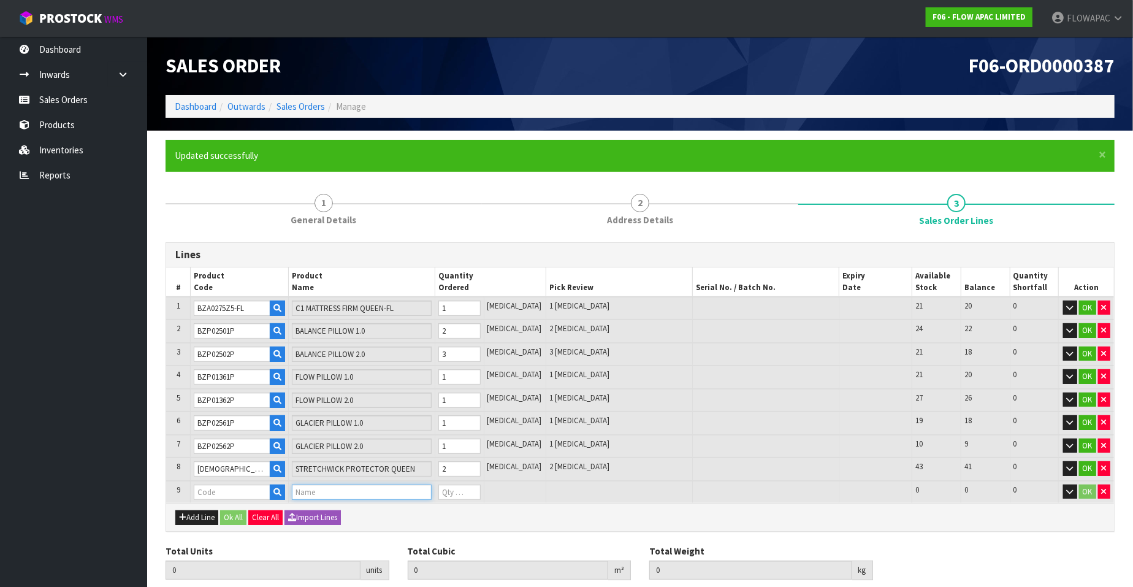
click at [380, 488] on input "text" at bounding box center [362, 492] width 140 height 15
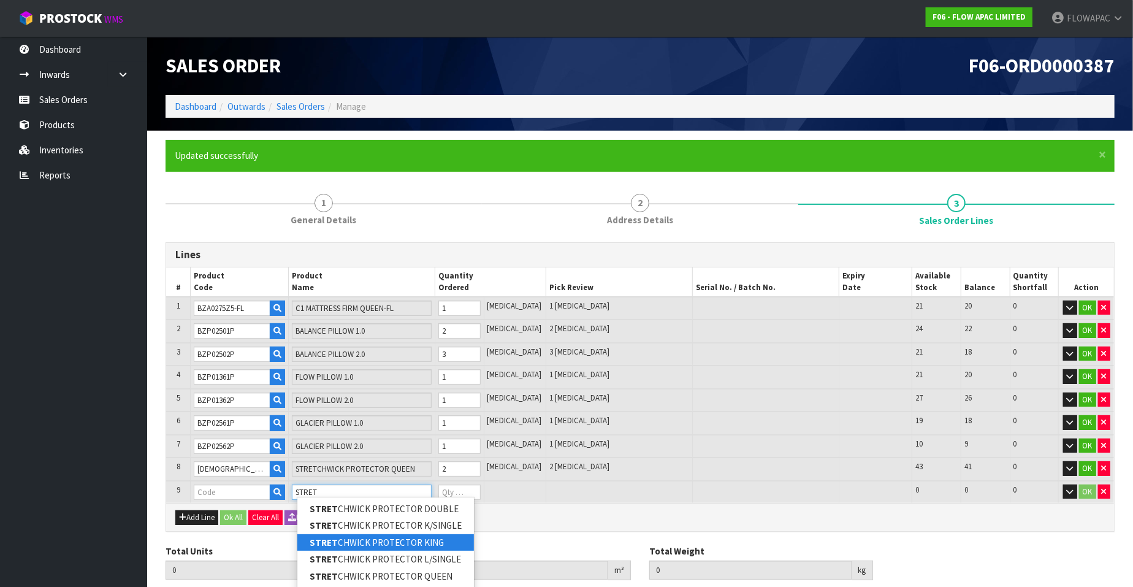
type input "STRET"
click at [446, 538] on link "STRET CHWICK PROTECTOR KING" at bounding box center [385, 542] width 177 height 17
type input "STRETCHWICK PROTECTOR KING"
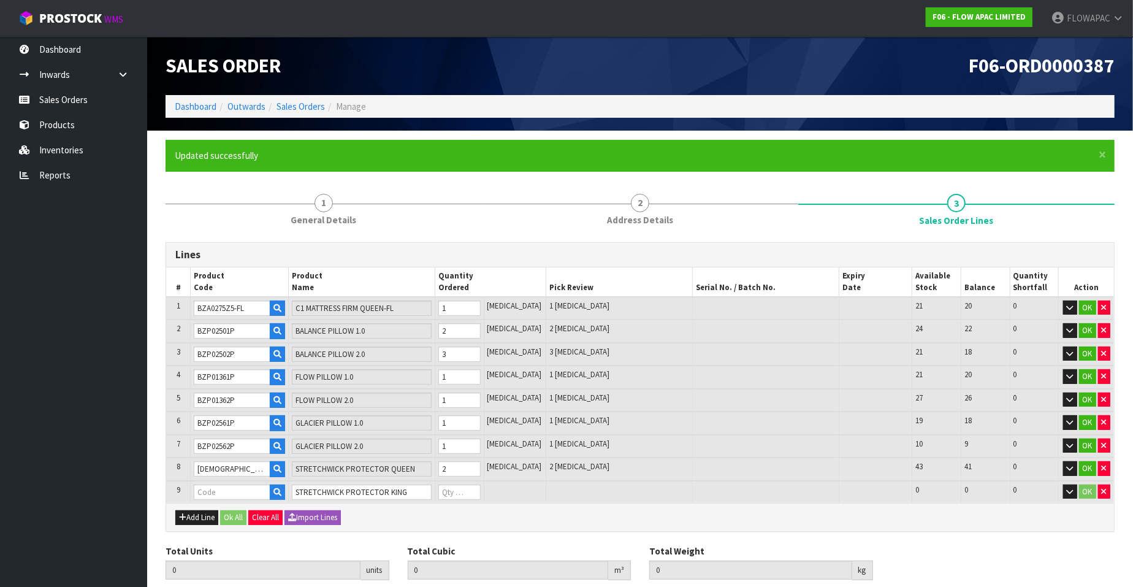
type input "12"
type input "1.171684"
type input "55.34"
type input "BZM34AWZ6"
type input "0"
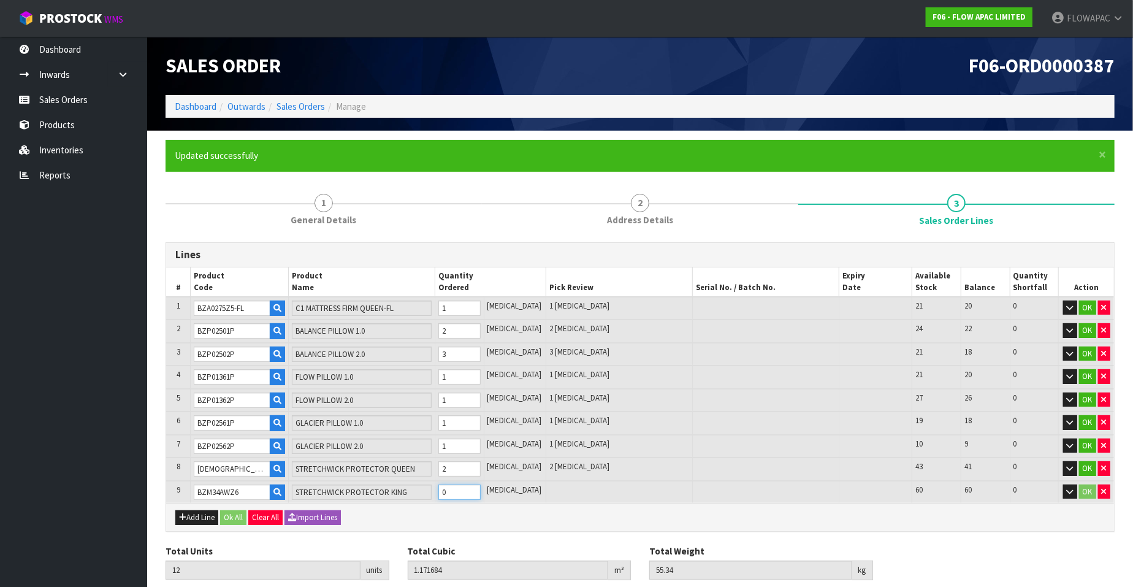
type input "13"
type input "1.177913"
type input "56.08"
type input "1"
click at [481, 485] on input "1" at bounding box center [460, 492] width 42 height 15
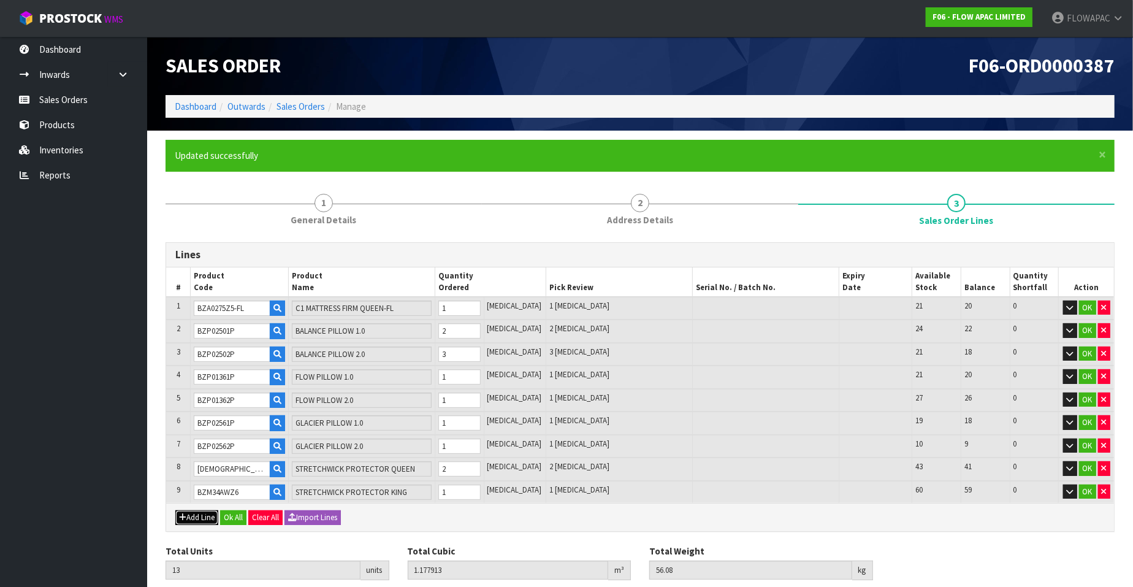
click at [199, 516] on button "Add Line" at bounding box center [196, 517] width 43 height 15
type input "0"
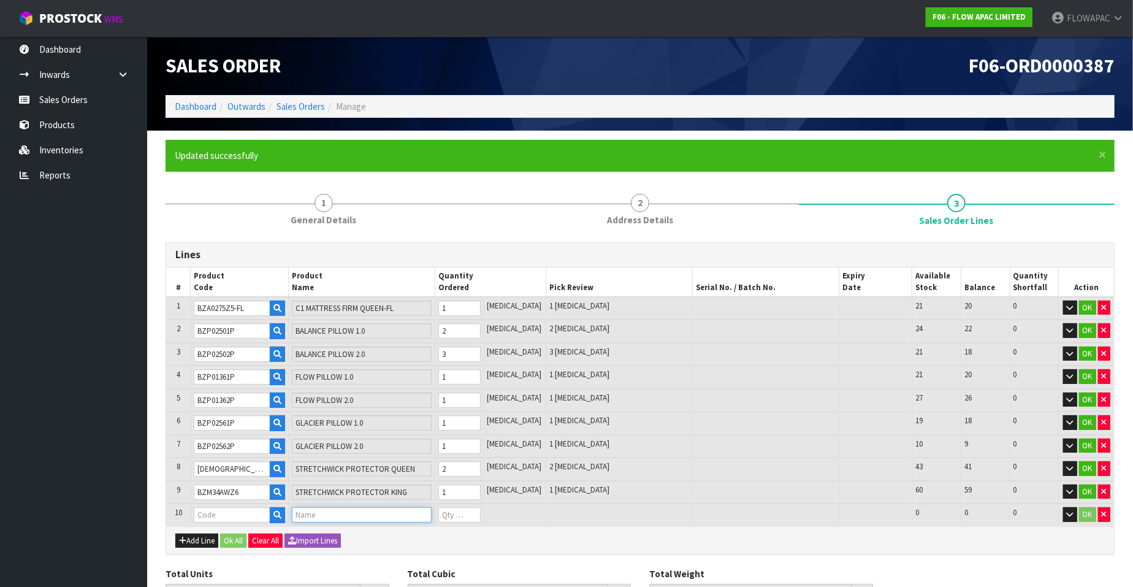
click at [345, 510] on input "text" at bounding box center [362, 514] width 140 height 15
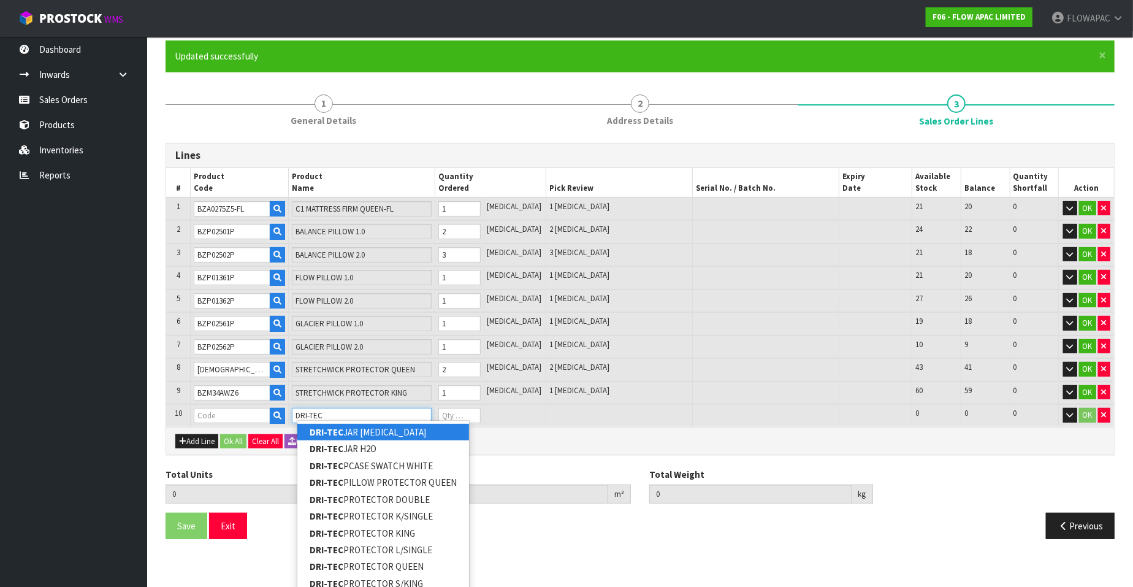
scroll to position [107, 0]
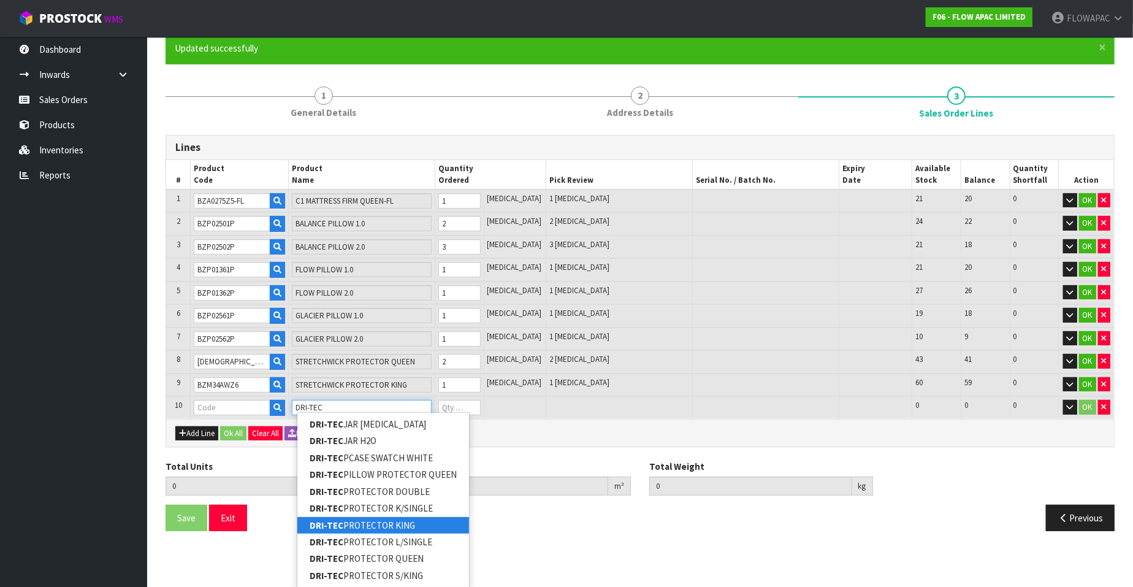
type input "DRI-TEC"
click at [430, 523] on link "DRI-TEC PROTECTOR KING" at bounding box center [383, 525] width 172 height 17
type input "DRI-TEC PROTECTOR KING"
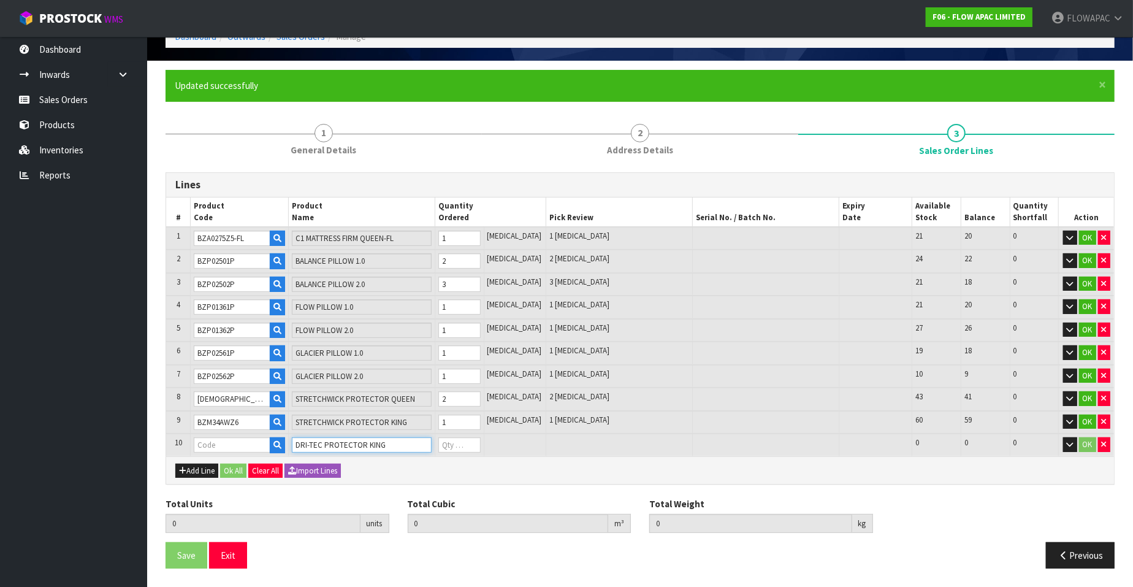
scroll to position [64, 0]
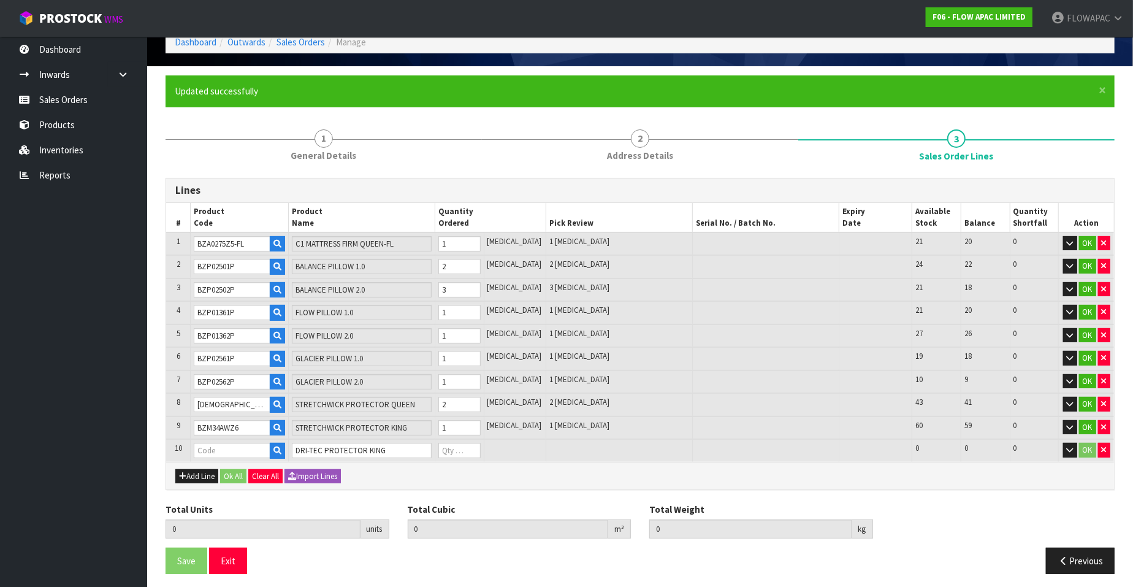
type input "13"
type input "1.177913"
type input "56.08"
type input "BZM03AWZ6"
type input "0"
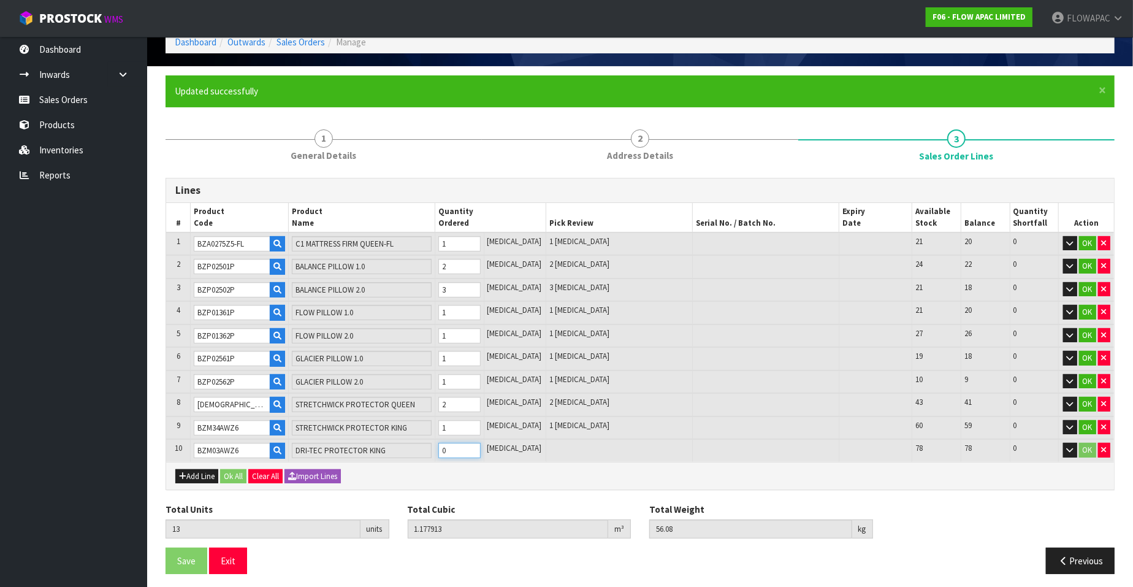
type input "14"
type input "1.191017"
type input "57.74"
type input "1"
click at [481, 443] on input "1" at bounding box center [460, 450] width 42 height 15
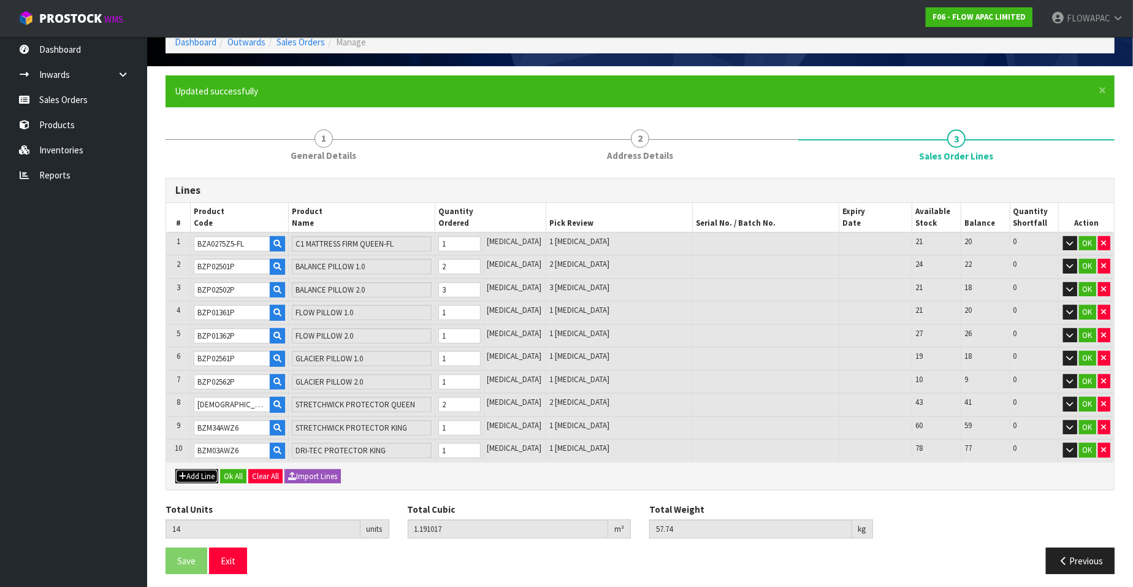
click at [209, 473] on button "Add Line" at bounding box center [196, 476] width 43 height 15
type input "0"
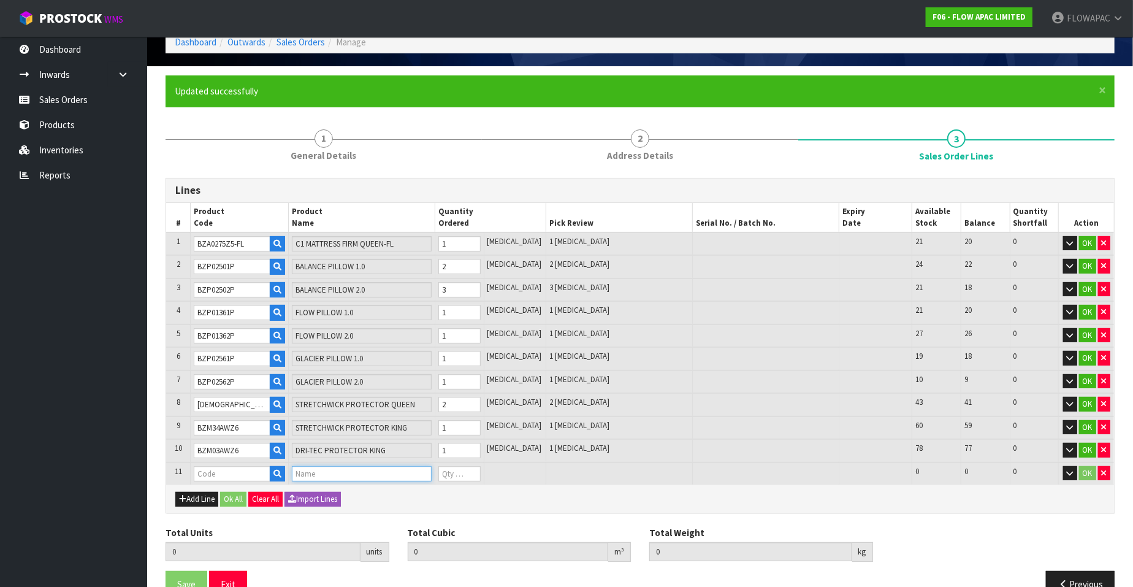
click at [315, 470] on input "text" at bounding box center [362, 473] width 140 height 15
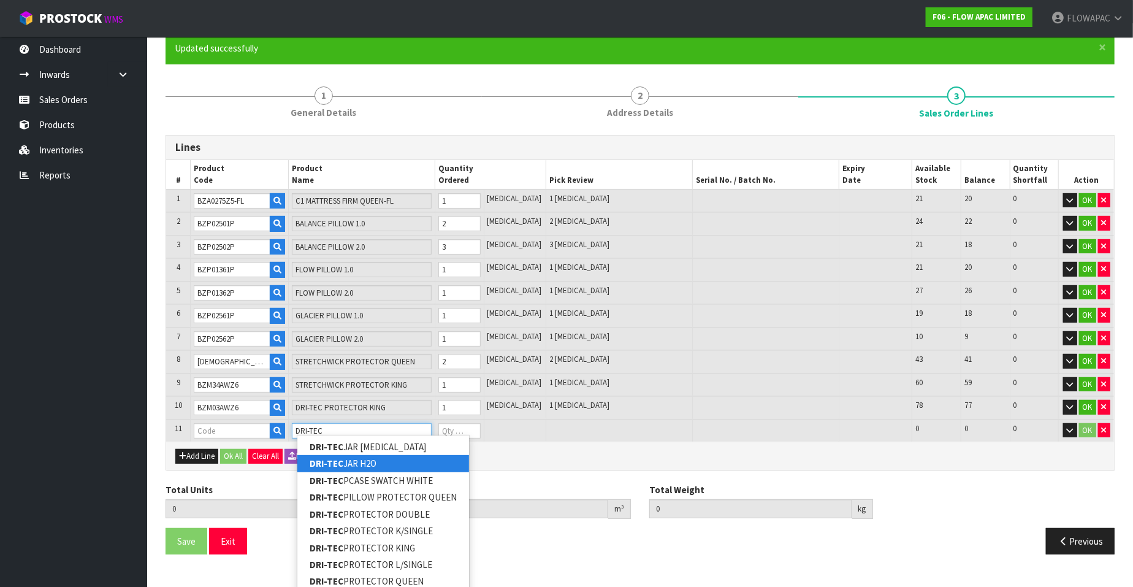
scroll to position [131, 0]
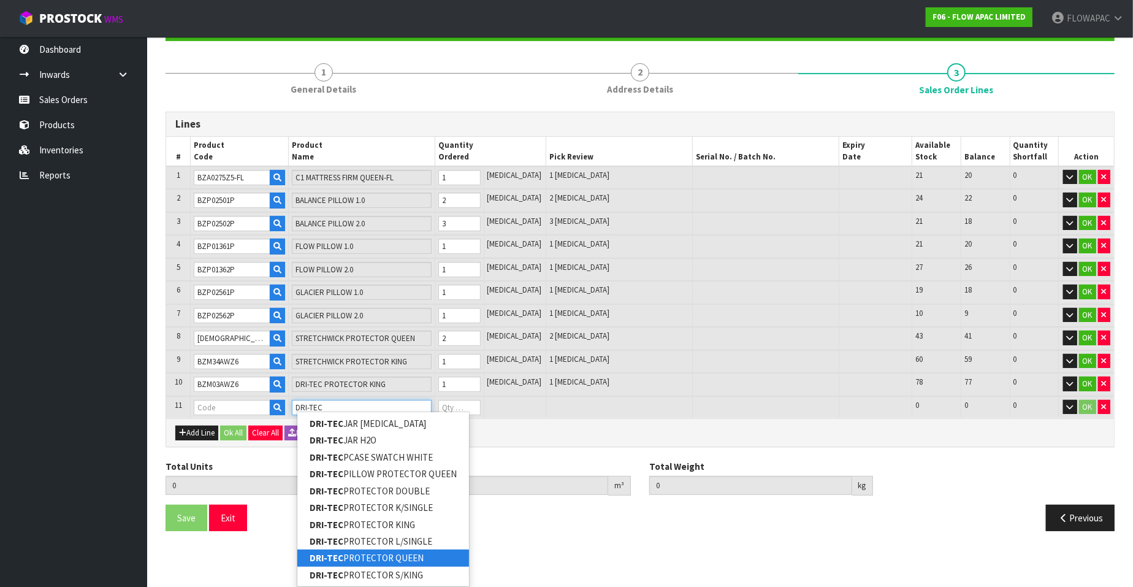
type input "DRI-TEC"
click at [426, 556] on link "DRI-TEC PROTECTOR QUEEN" at bounding box center [383, 558] width 172 height 17
type input "DRI-TEC PROTECTOR QUEEN"
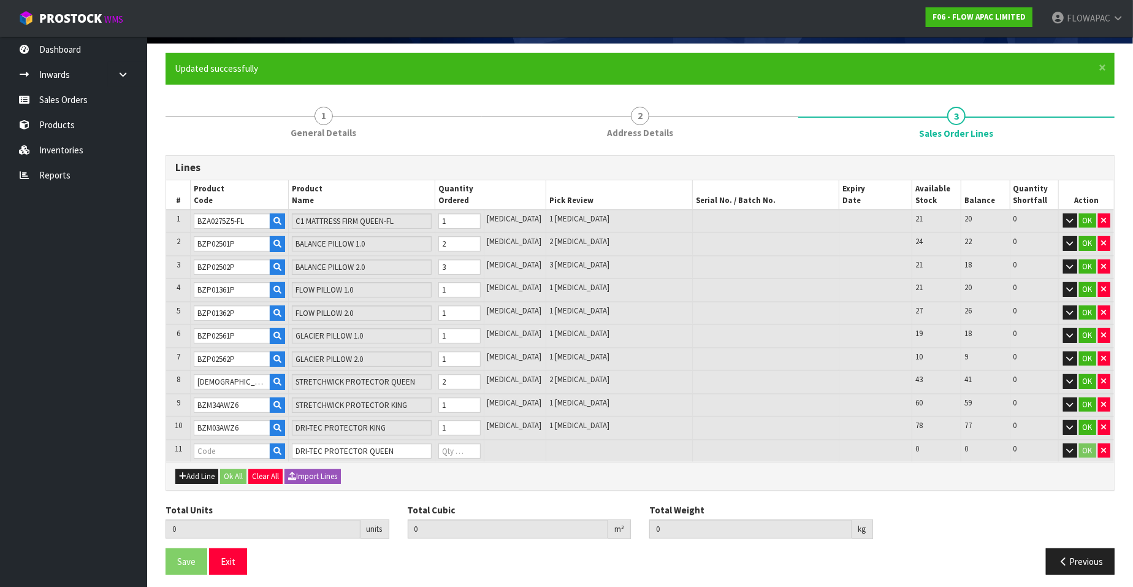
type input "14"
type input "1.191017"
type input "57.74"
type input "BZM03AWZ5"
type input "0"
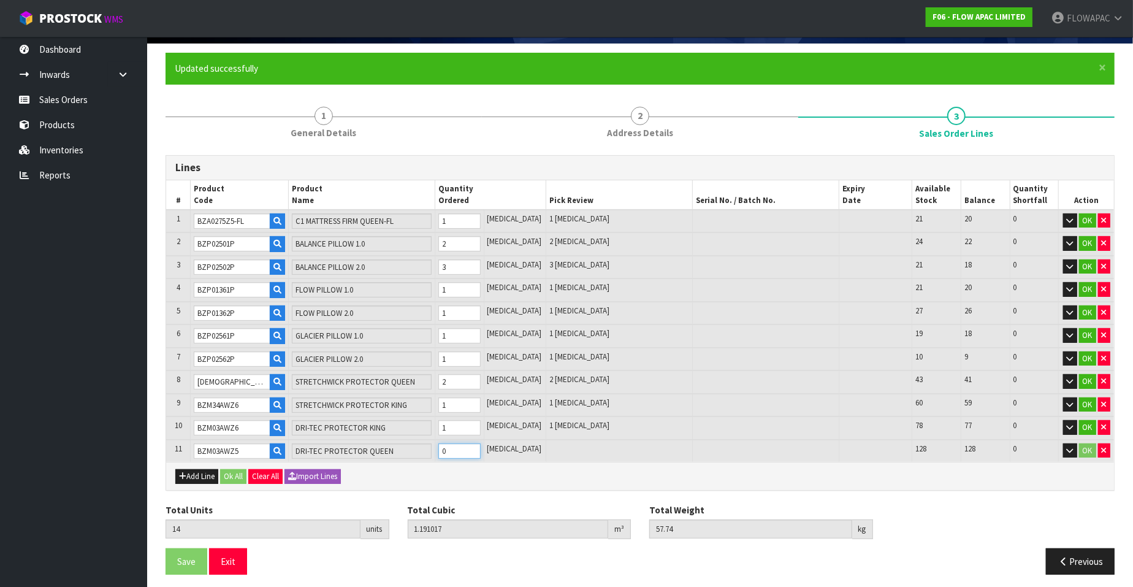
type input "15"
type input "1.203227"
type input "59.29"
drag, startPoint x: 488, startPoint y: 443, endPoint x: 329, endPoint y: 468, distance: 160.8
type input "1"
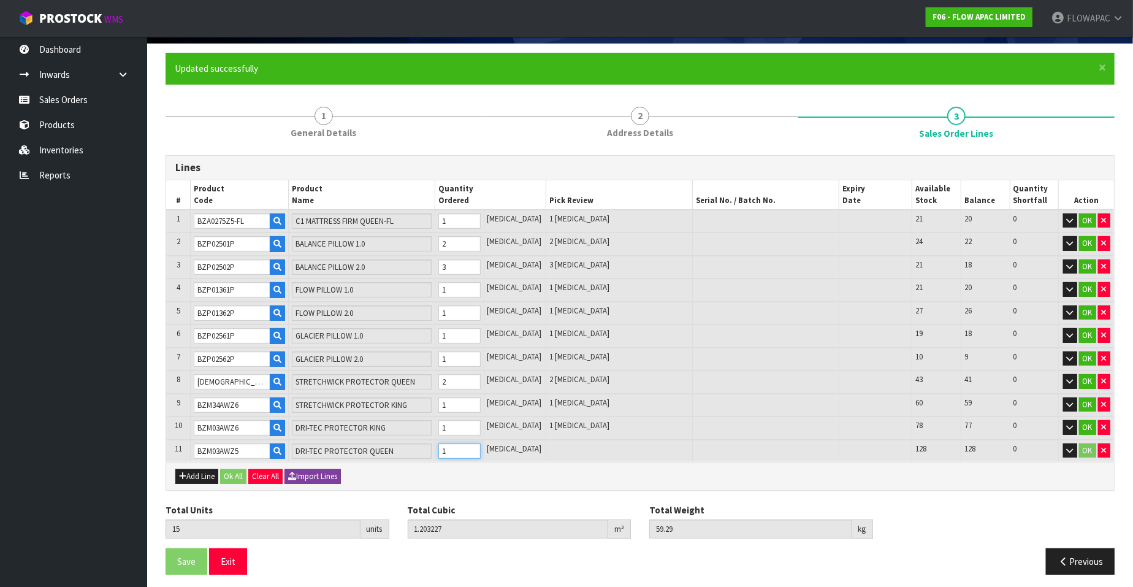
click at [481, 444] on input "1" at bounding box center [460, 450] width 42 height 15
click at [202, 472] on button "Add Line" at bounding box center [196, 476] width 43 height 15
type input "0"
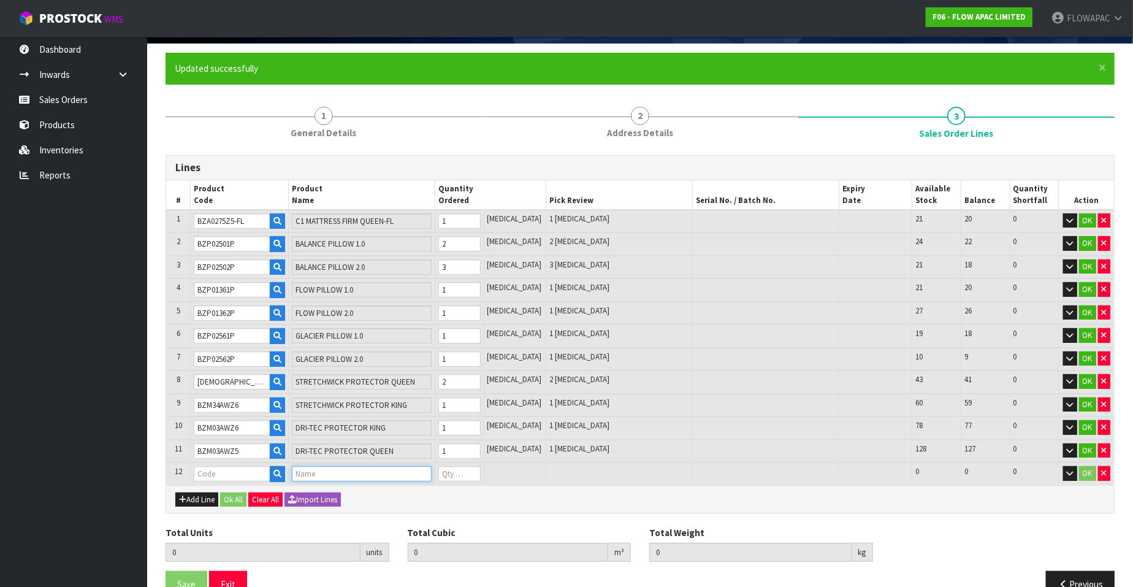
click at [324, 475] on input "text" at bounding box center [362, 473] width 140 height 15
type input "J"
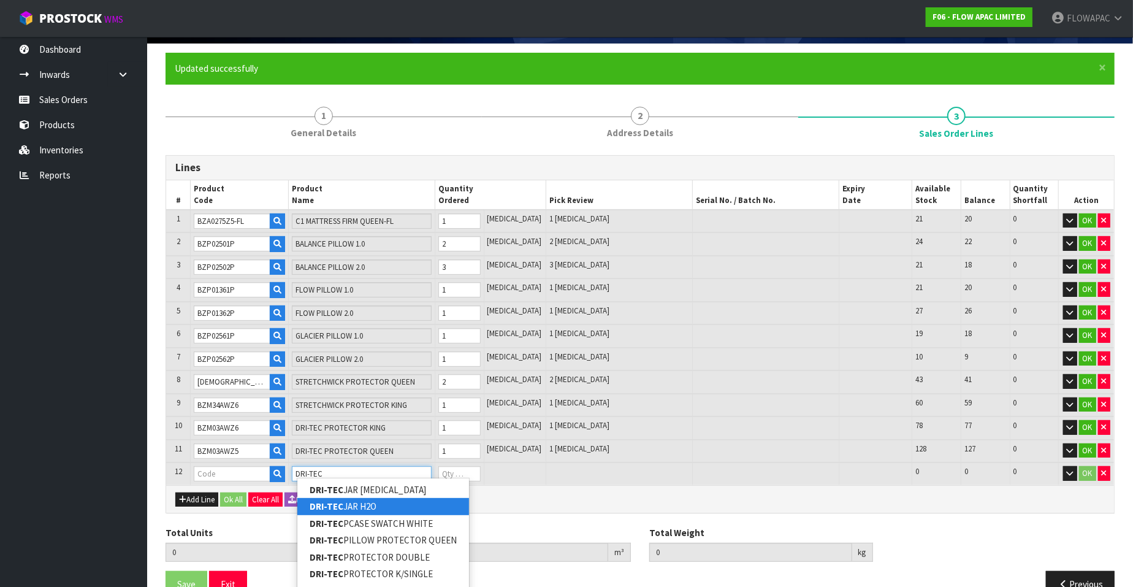
scroll to position [153, 0]
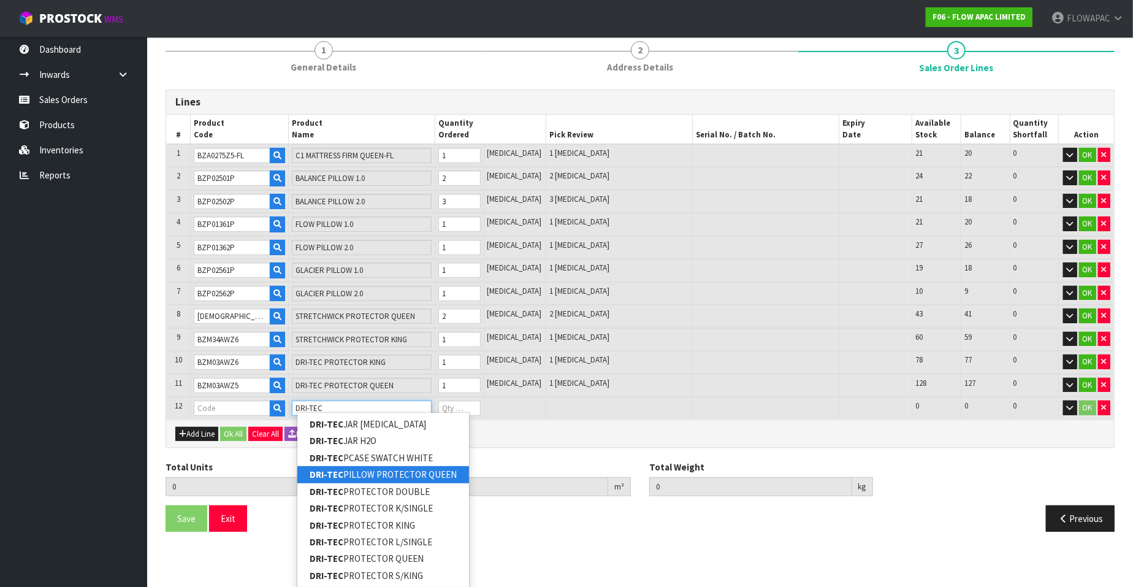
type input "DRI-TEC"
click at [450, 478] on link "DRI-TEC PILLOW PROTECTOR QUEEN" at bounding box center [383, 474] width 172 height 17
type input "DRI-TEC PILLOW PROTECTOR QUEEN"
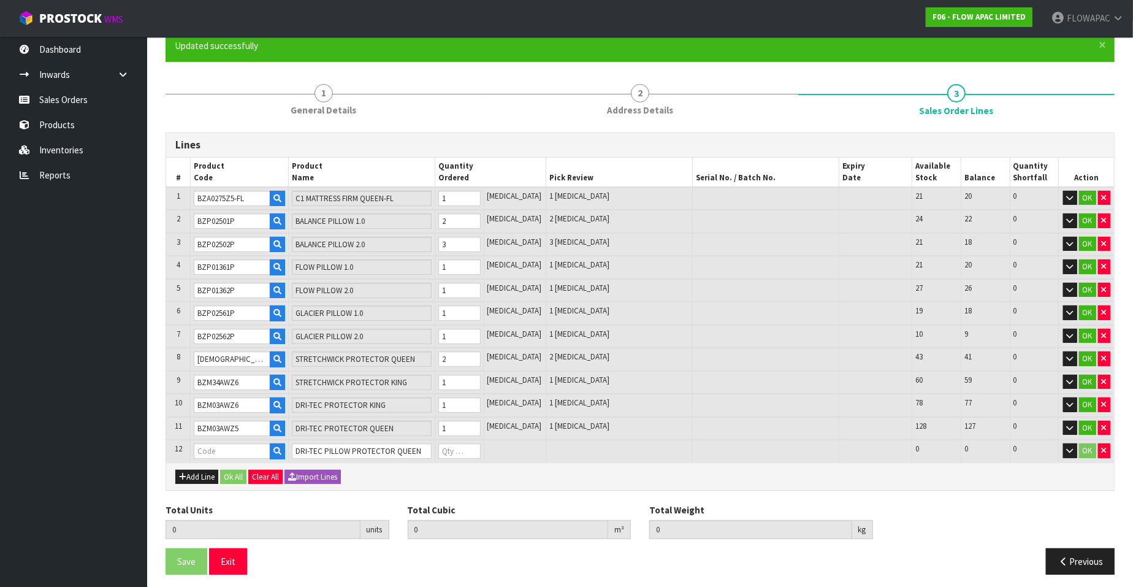
type input "15"
type input "1.203227"
type input "59.29"
type input "BZX03AMZQ"
type input "0"
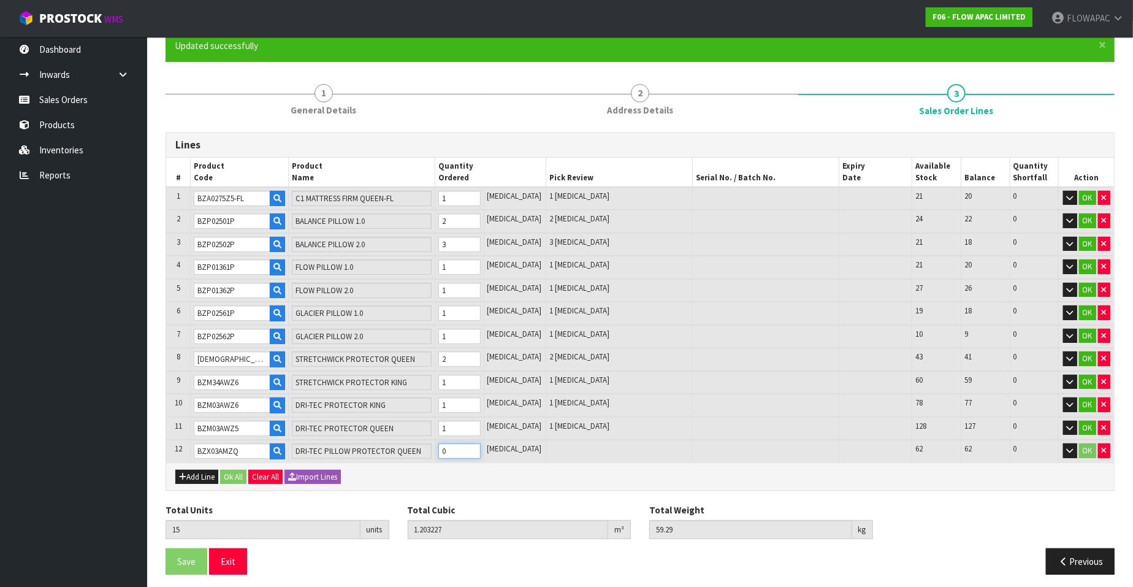
type input "16"
type input "1.203452"
type input "59.63"
type input "1"
click at [481, 443] on input "1" at bounding box center [460, 450] width 42 height 15
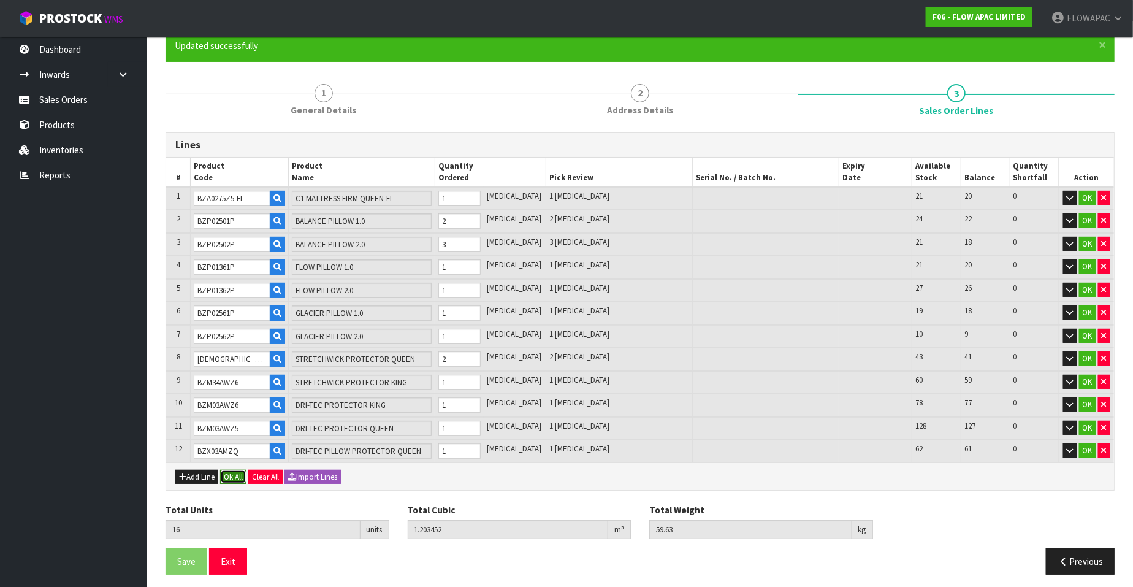
click at [239, 473] on button "Ok All" at bounding box center [233, 477] width 26 height 15
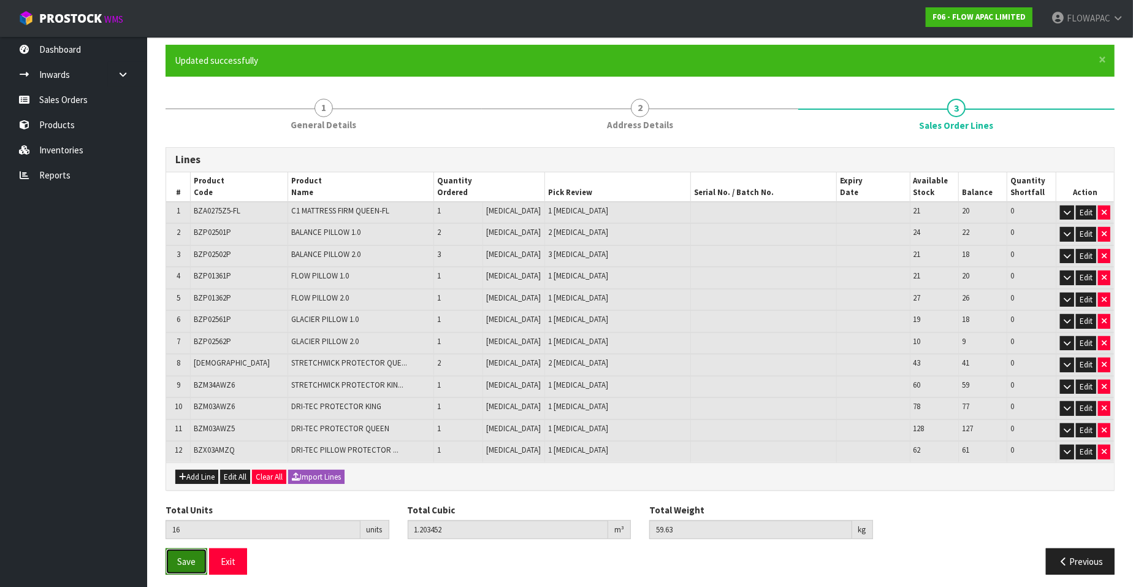
click at [190, 559] on span "Save" at bounding box center [186, 562] width 18 height 12
click at [184, 559] on span "Save" at bounding box center [186, 562] width 18 height 12
click at [233, 556] on button "Exit" at bounding box center [228, 561] width 38 height 26
